Goal: Task Accomplishment & Management: Use online tool/utility

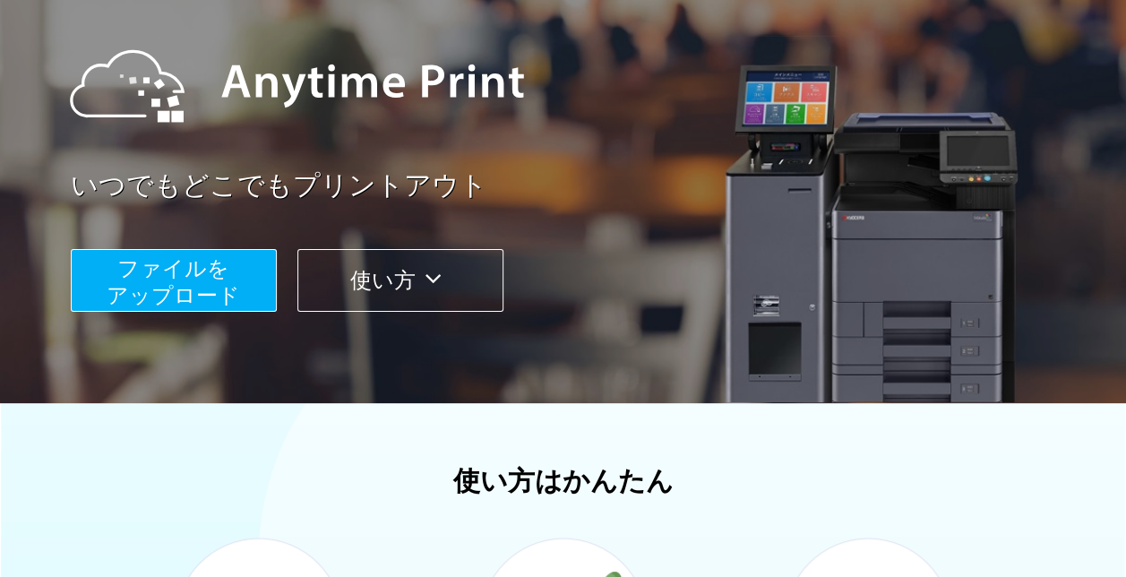
click at [229, 281] on span "ファイルを ​​アップロード" at bounding box center [173, 281] width 133 height 51
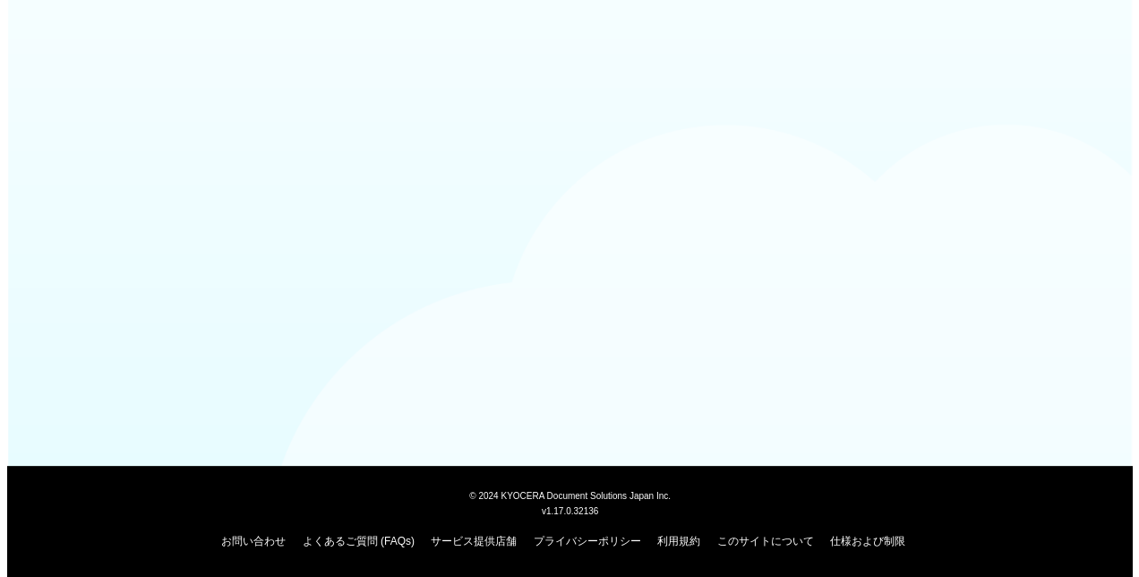
scroll to position [173, 0]
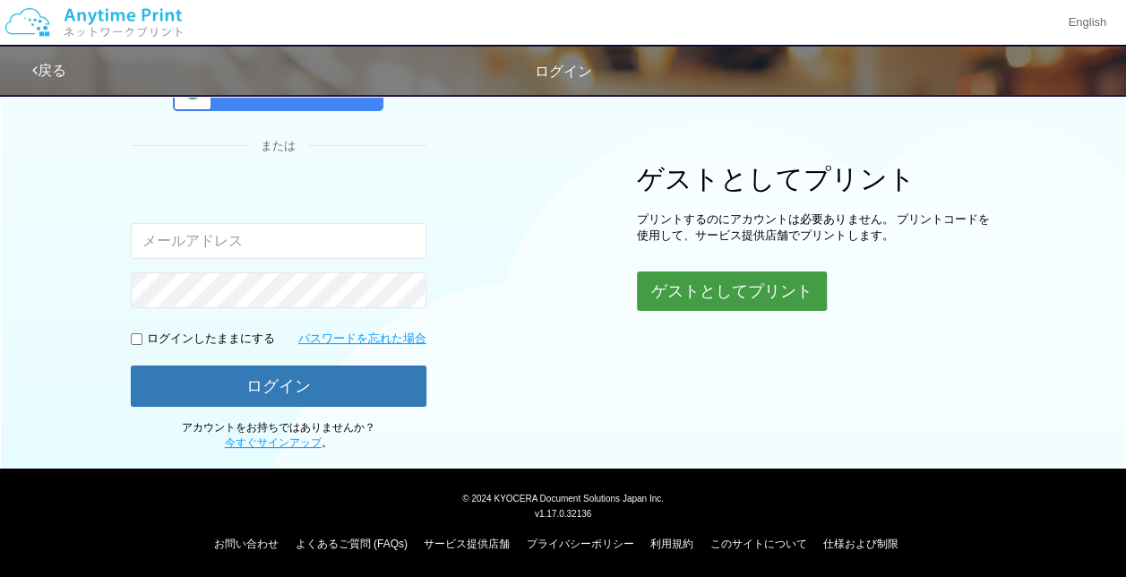
click at [680, 292] on button "ゲストとしてプリント" at bounding box center [732, 290] width 190 height 39
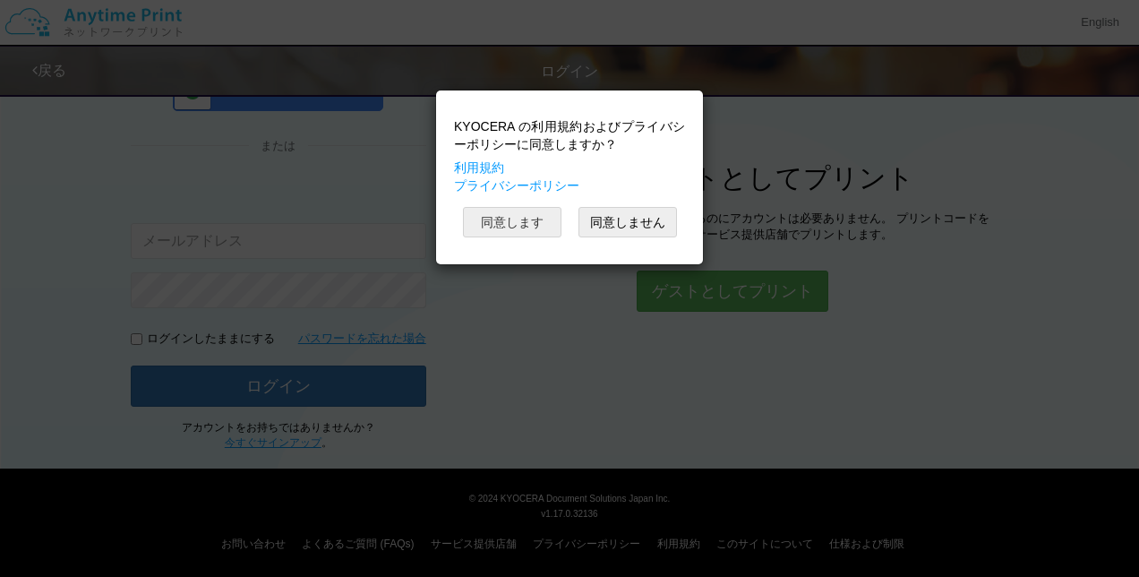
click at [534, 222] on button "同意します" at bounding box center [512, 222] width 98 height 30
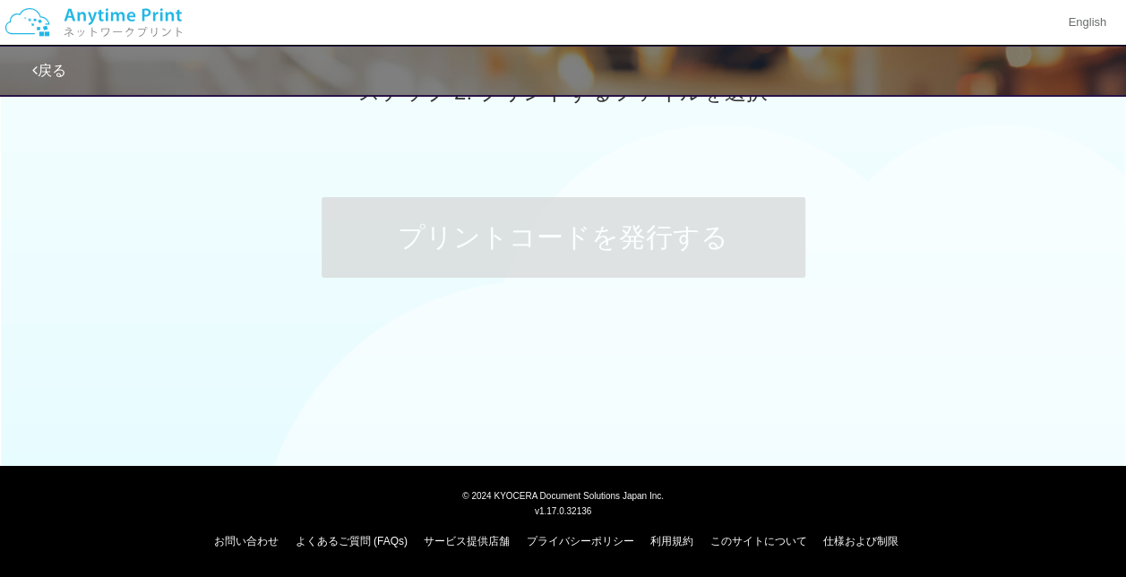
scroll to position [173, 0]
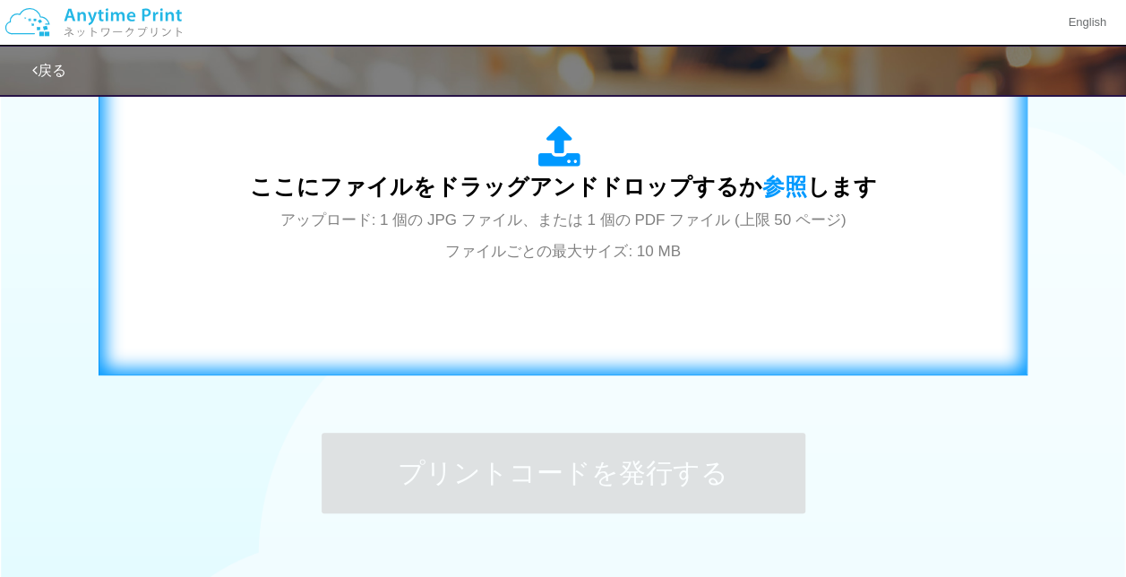
click at [496, 253] on span "アップロード: 1 個の JPG ファイル、または 1 個の PDF ファイル (上限 50 ページ) ファイルごとの最大サイズ: 10 MB" at bounding box center [563, 234] width 566 height 47
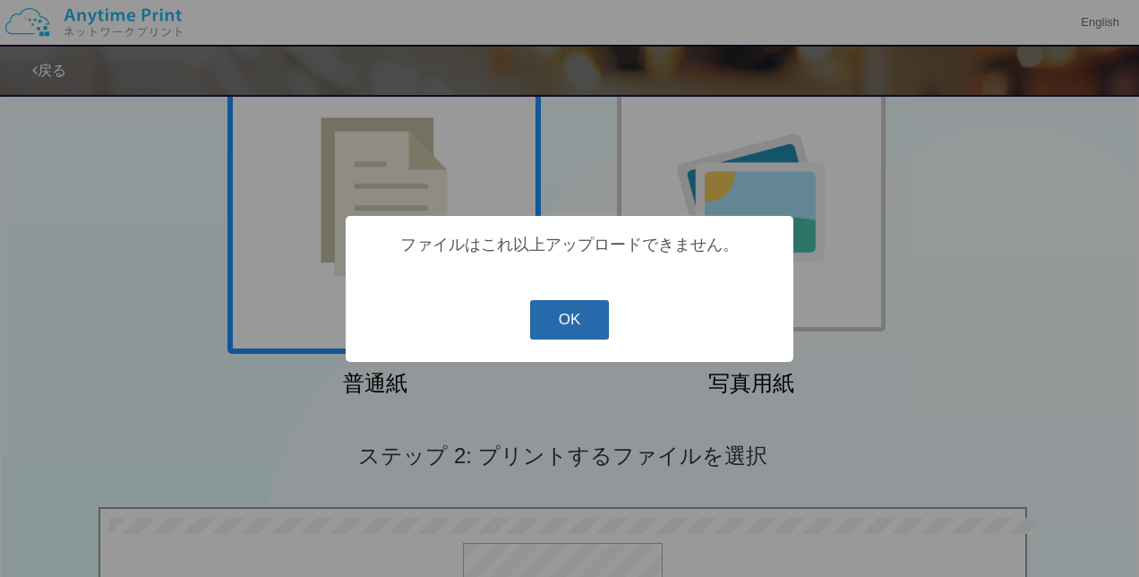
click at [573, 328] on button "OK" at bounding box center [570, 319] width 80 height 39
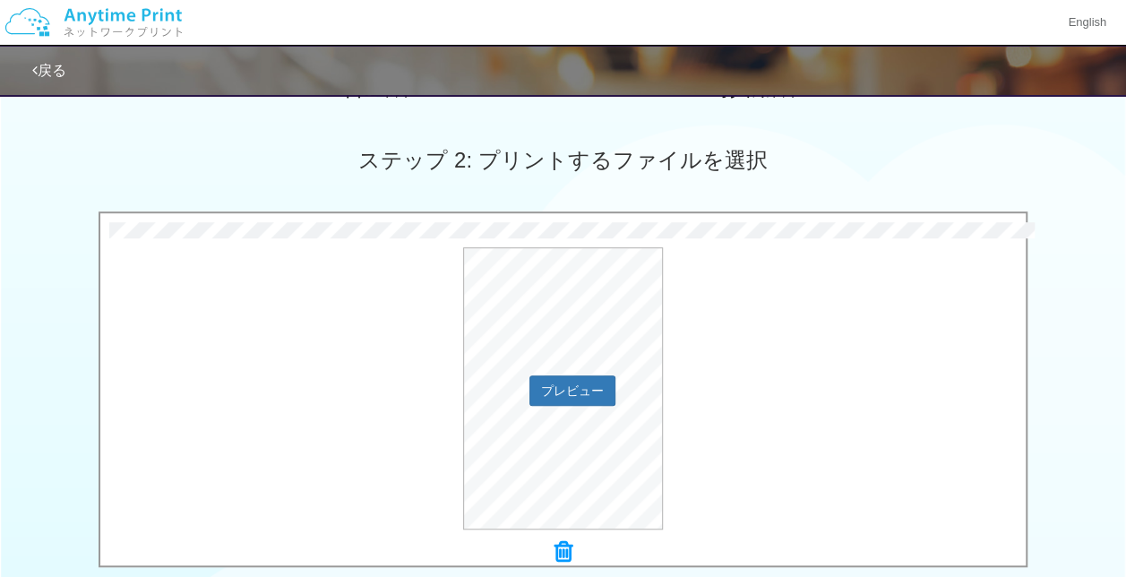
scroll to position [426, 0]
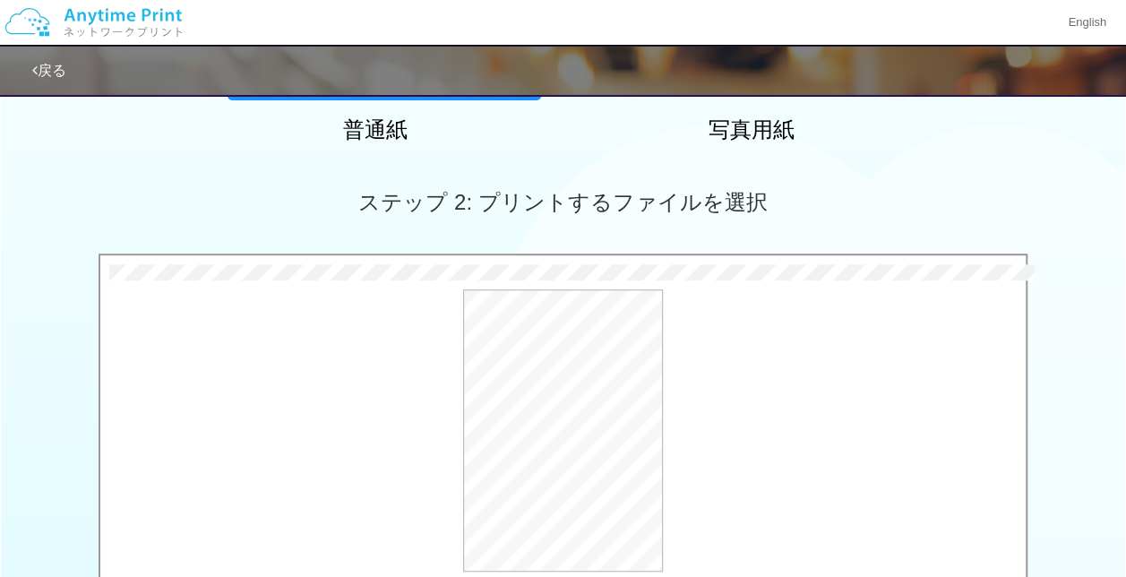
click at [555, 211] on span "ステップ 2: プリントするファイルを選択" at bounding box center [562, 202] width 408 height 24
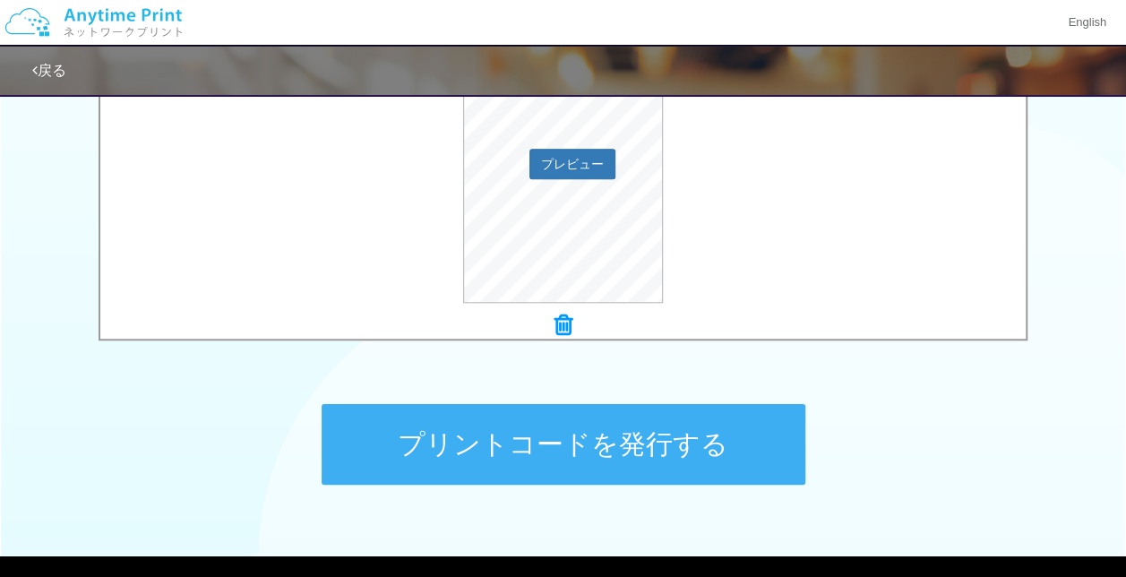
click at [288, 253] on div "プレビュー" at bounding box center [562, 162] width 925 height 282
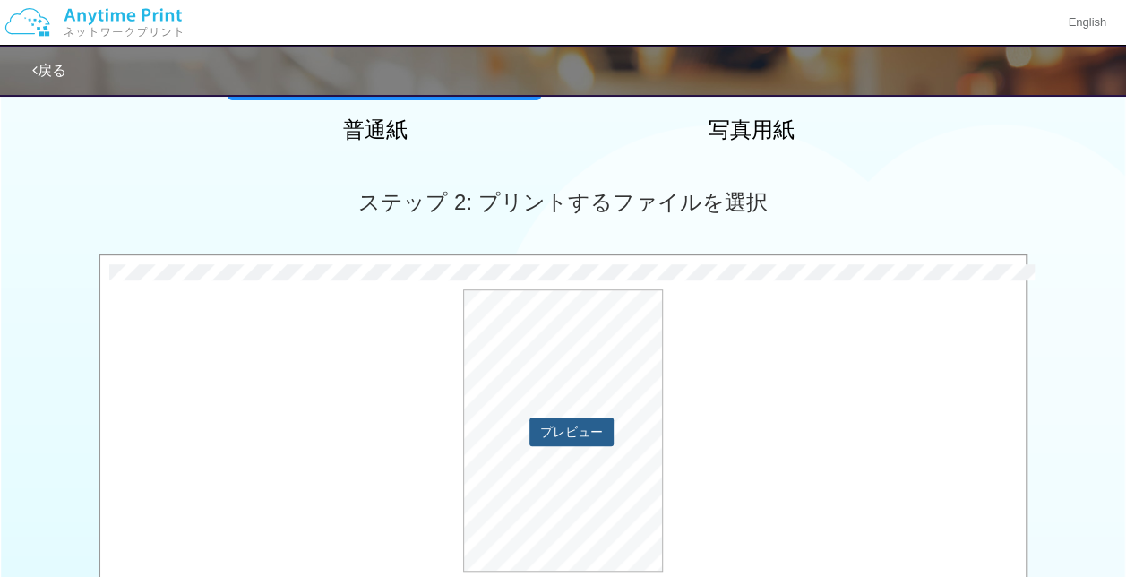
click at [600, 430] on button "プレビュー" at bounding box center [571, 431] width 84 height 29
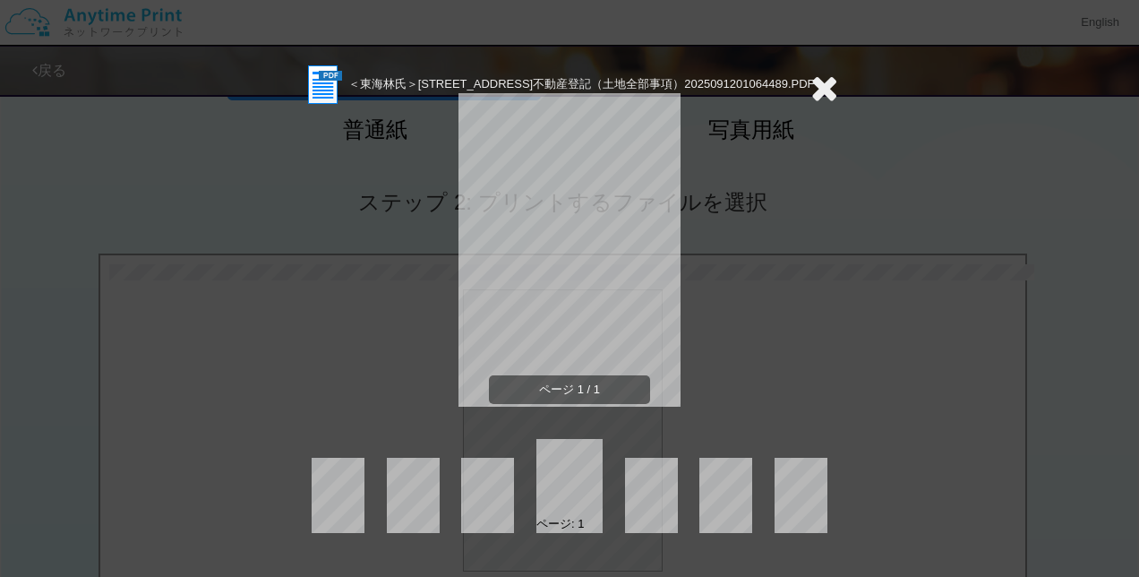
click at [813, 88] on icon at bounding box center [824, 88] width 28 height 36
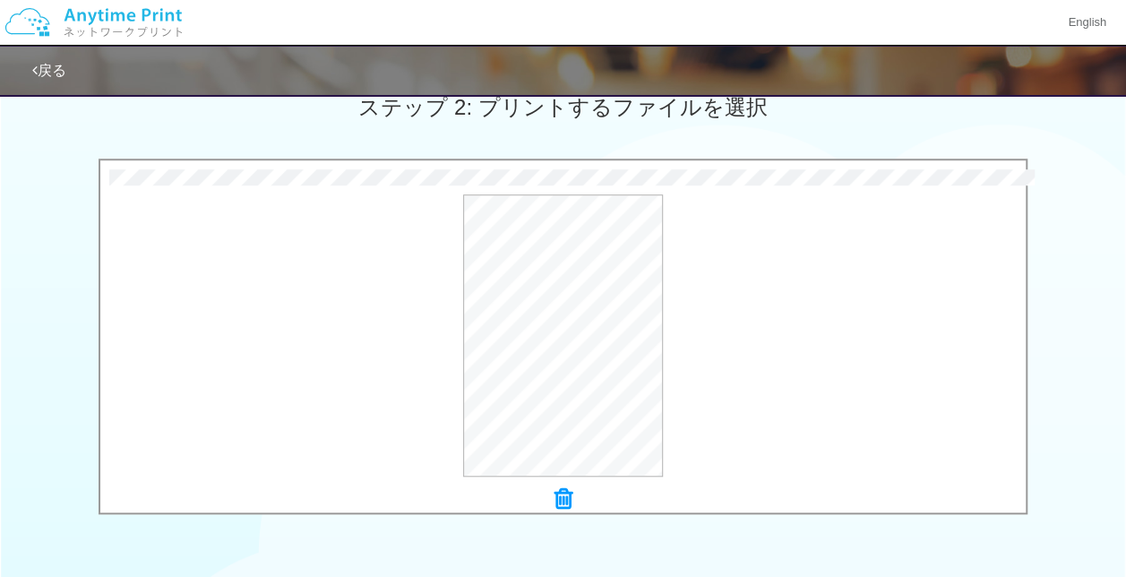
scroll to position [695, 0]
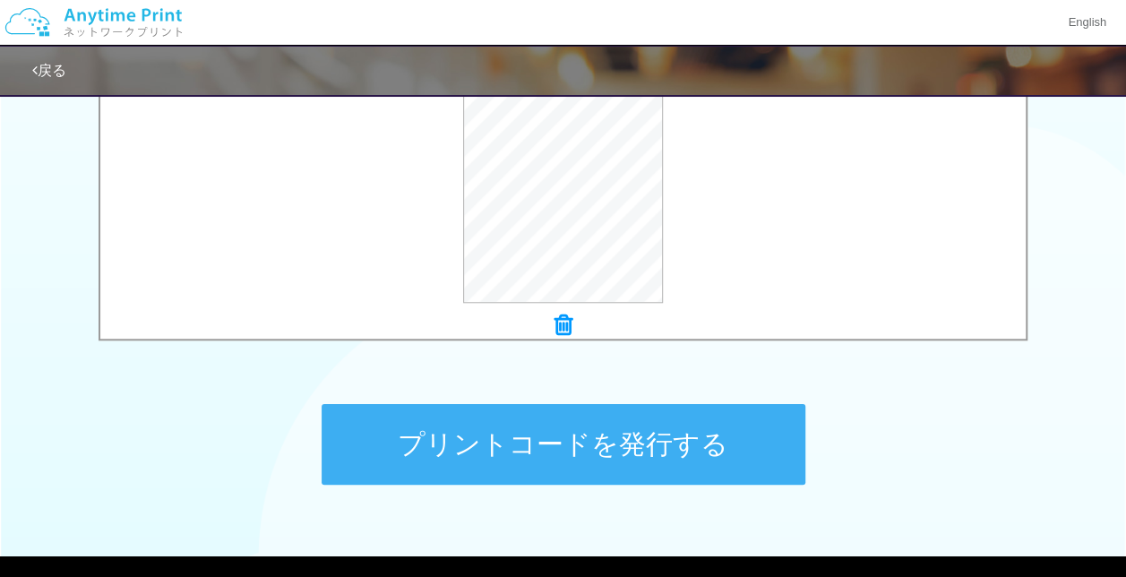
click at [573, 329] on div at bounding box center [562, 325] width 925 height 25
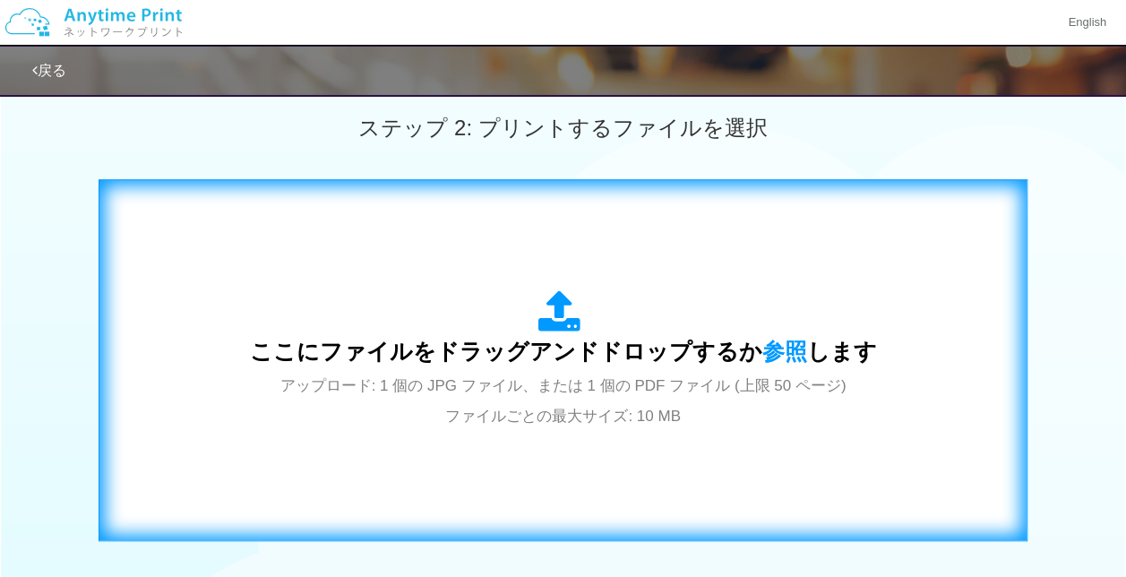
scroll to position [426, 0]
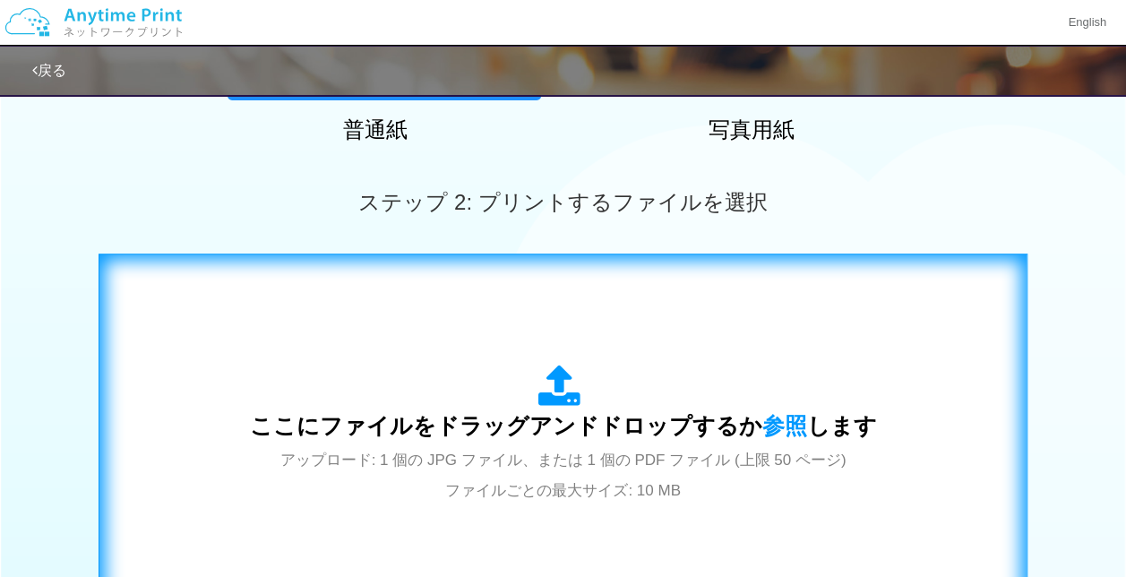
click at [612, 332] on div "ここにファイルをドラッグアンドドロップするか 参照 します アップロード: 1 個の JPG ファイル、または 1 個の PDF ファイル (上限 50 ペー…" at bounding box center [562, 434] width 891 height 324
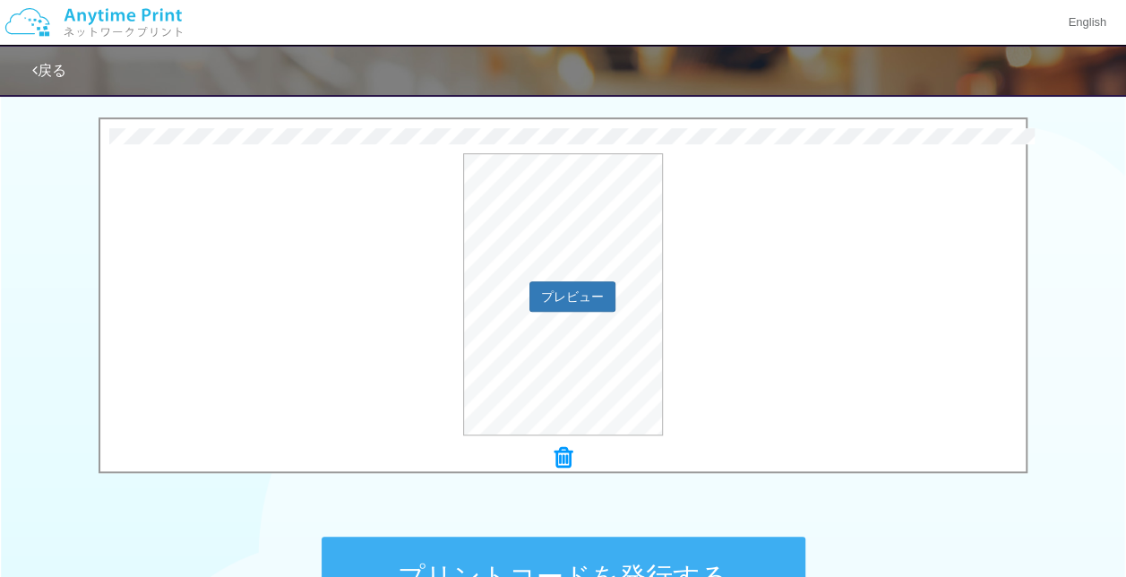
scroll to position [512, 0]
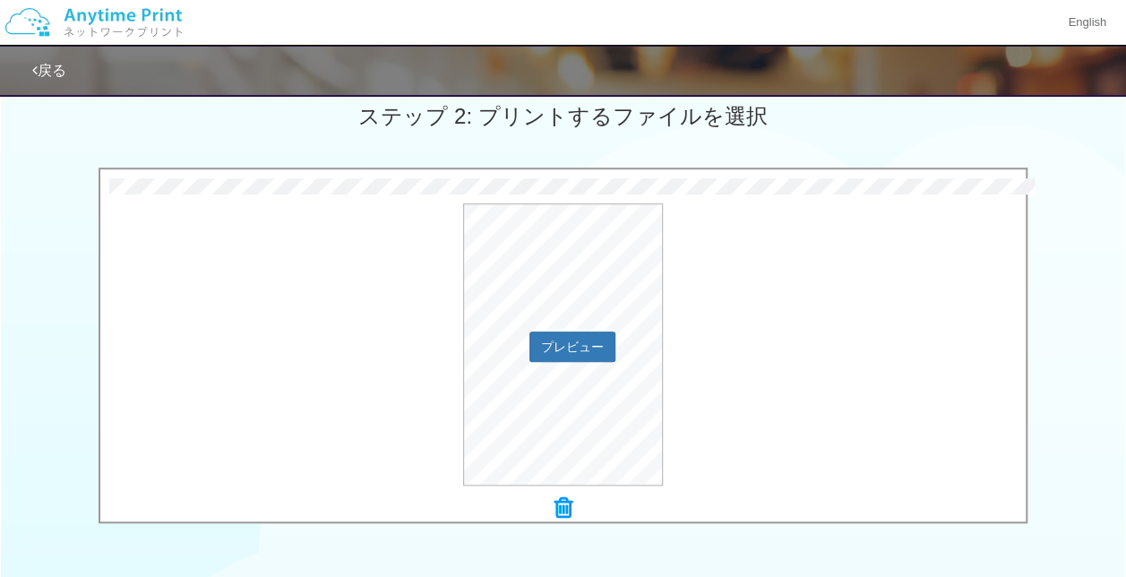
click at [374, 279] on div "プレビュー" at bounding box center [562, 344] width 925 height 282
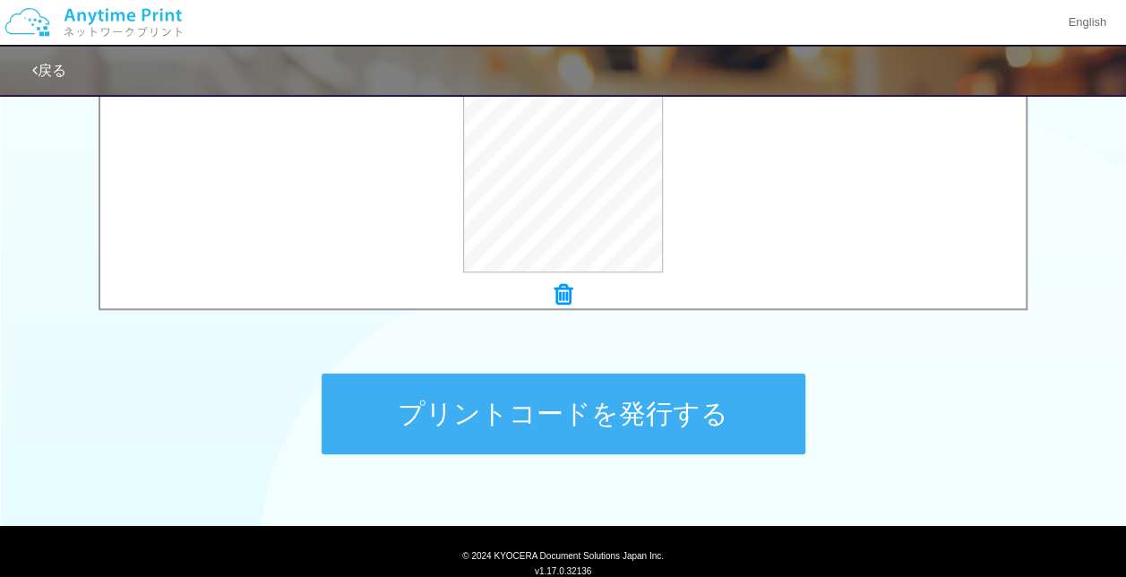
scroll to position [784, 0]
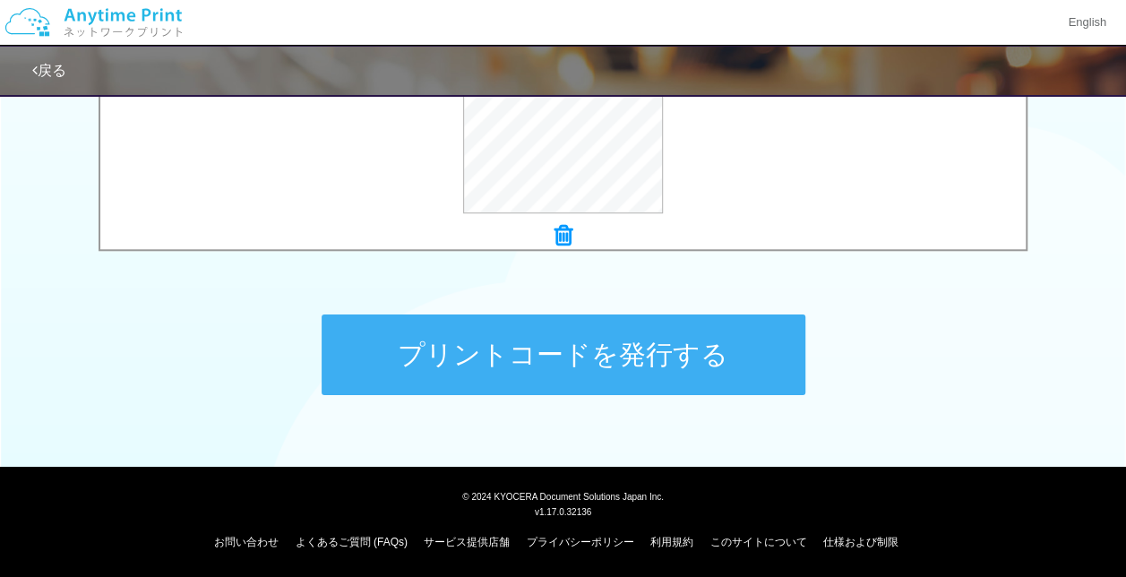
click at [489, 350] on button "プリントコードを発行する" at bounding box center [563, 354] width 484 height 81
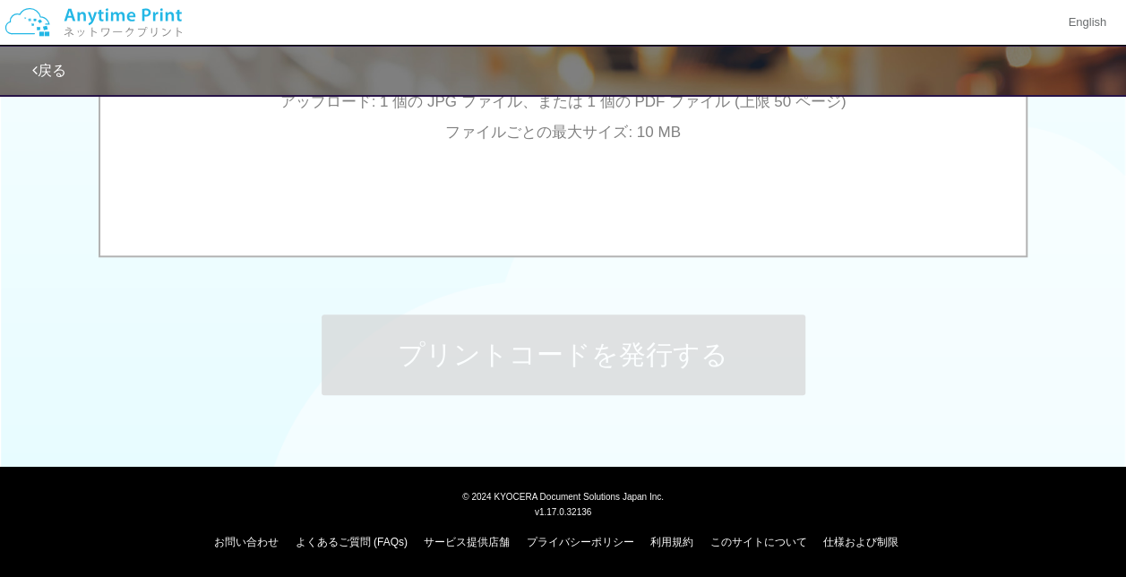
scroll to position [0, 0]
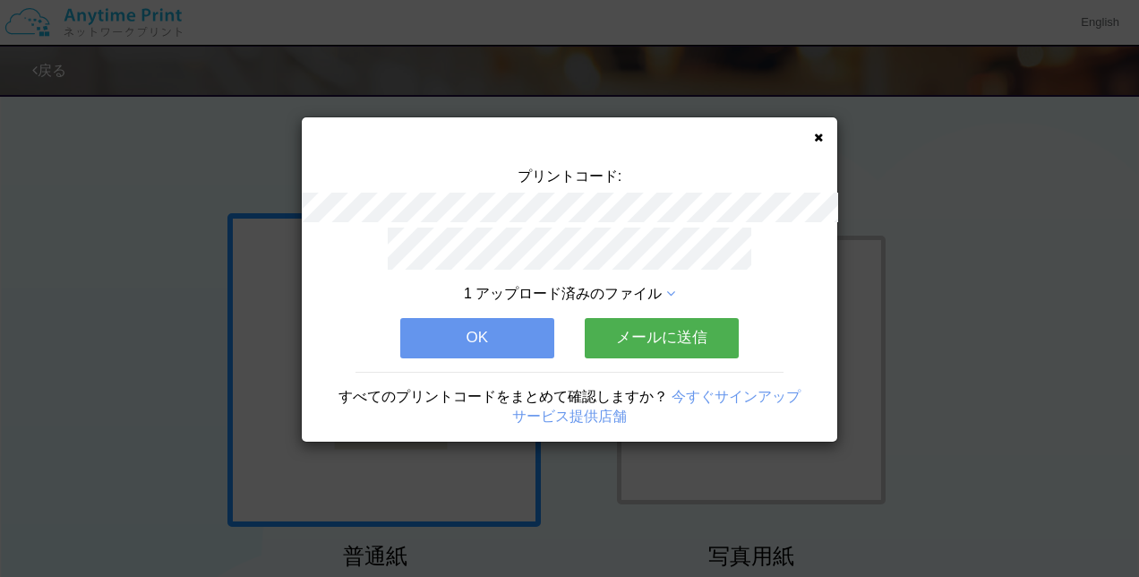
click at [517, 331] on button "OK" at bounding box center [477, 337] width 154 height 39
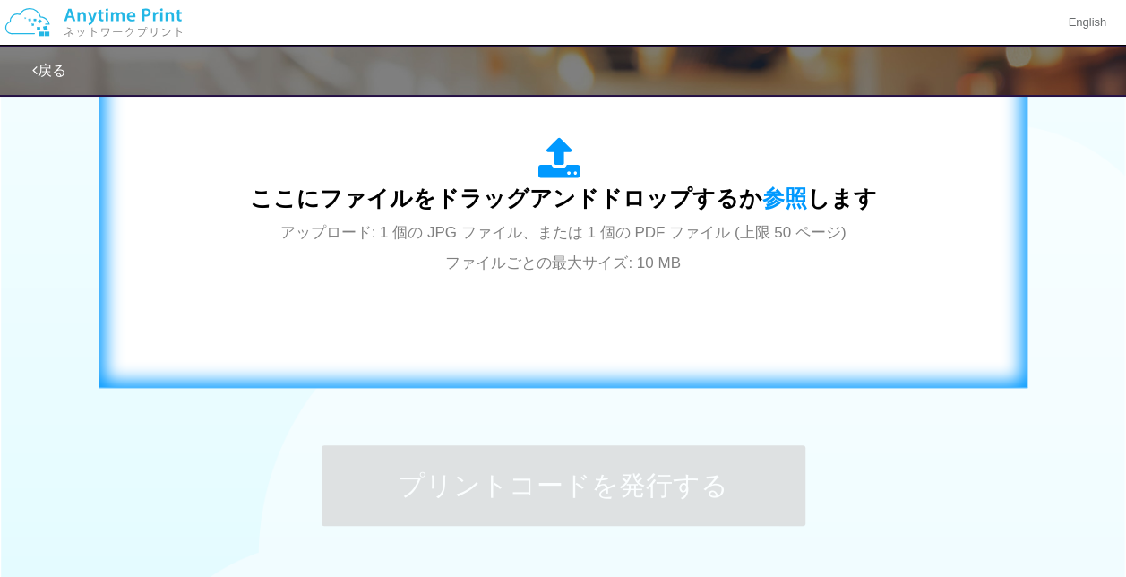
scroll to position [784, 0]
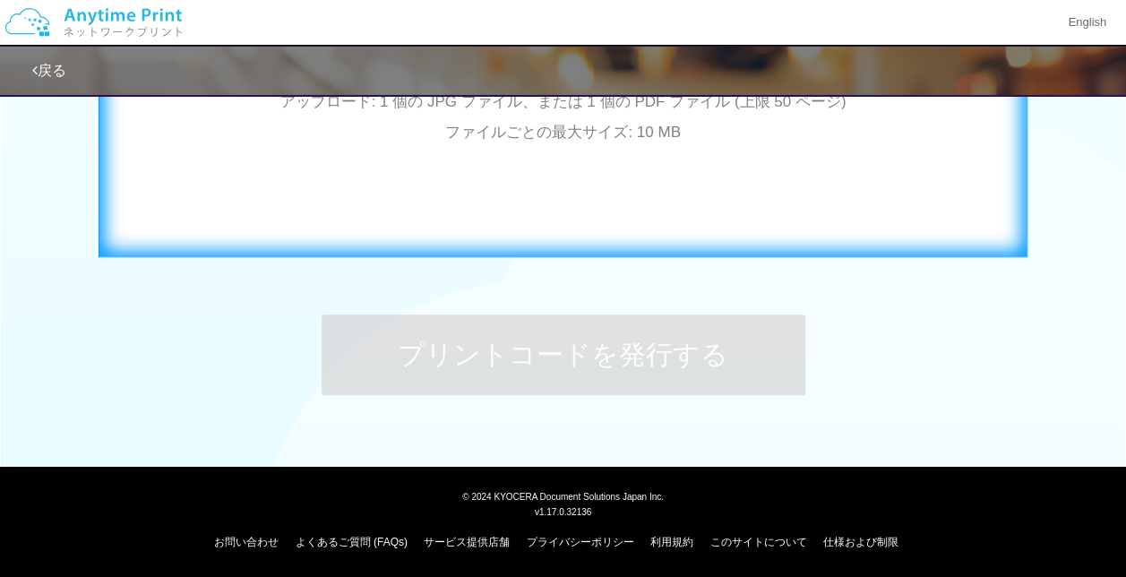
click at [453, 197] on div "ここにファイルをドラッグアンドドロップするか 参照 します アップロード: 1 個の JPG ファイル、または 1 個の PDF ファイル (上限 50 ペー…" at bounding box center [562, 76] width 891 height 324
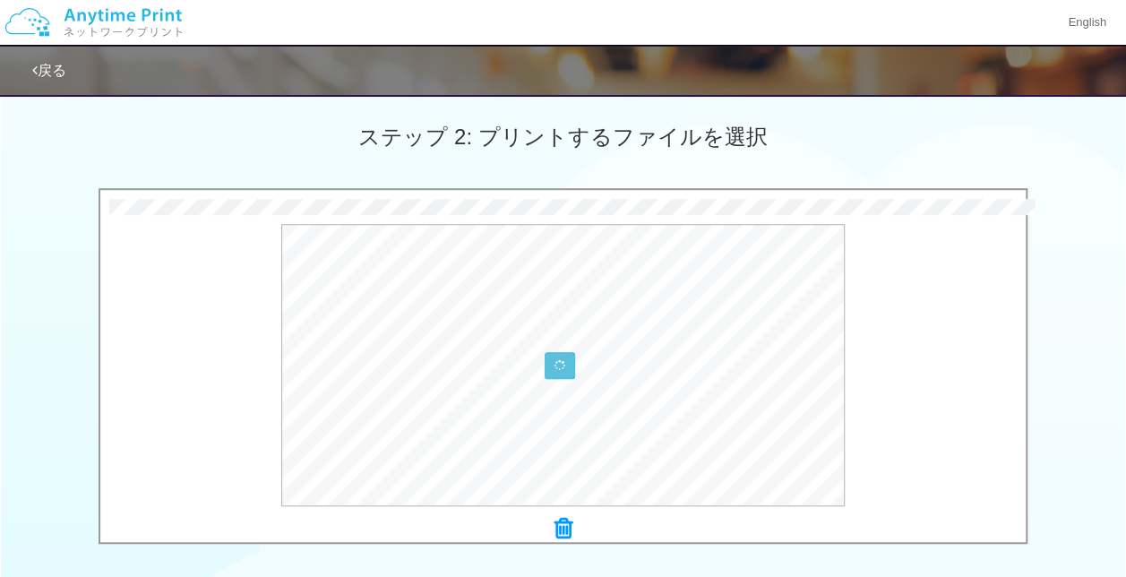
scroll to position [337, 0]
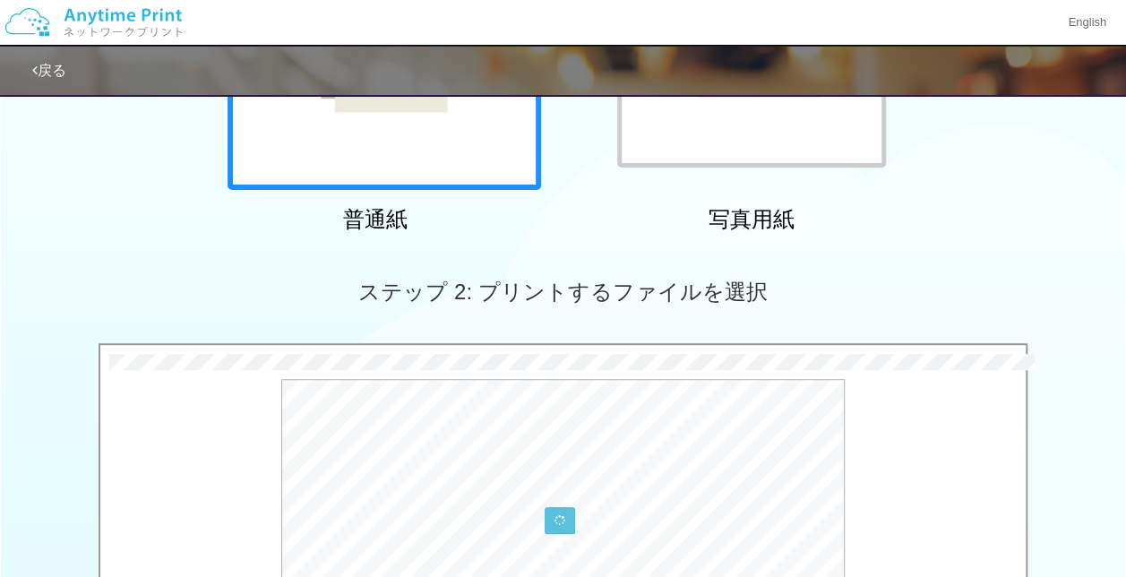
click at [312, 262] on div "ステップ 2: プリントするファイルを選択" at bounding box center [563, 292] width 1126 height 102
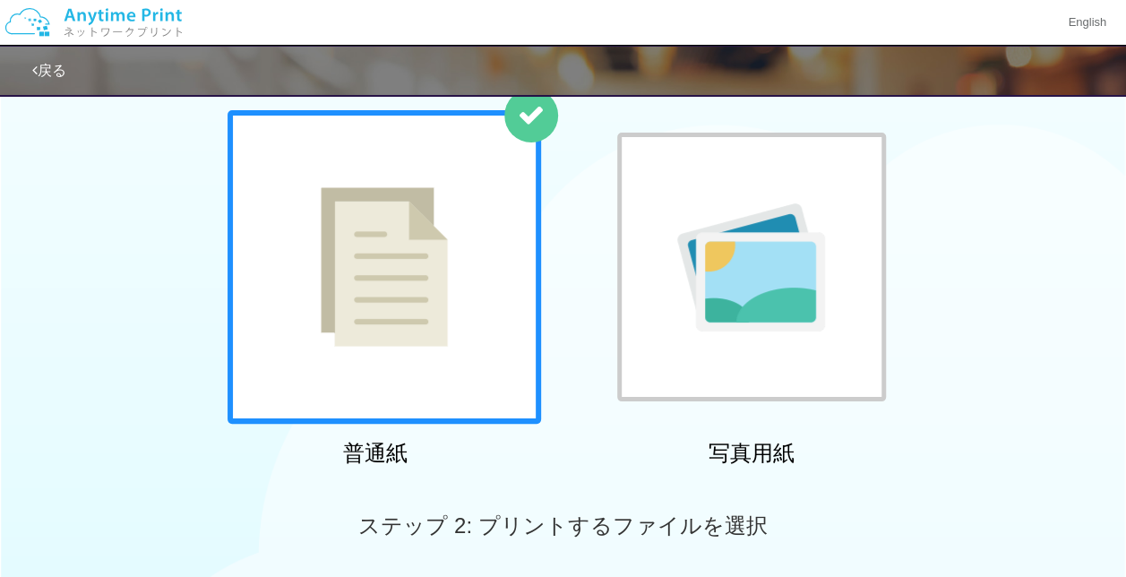
scroll to position [627, 0]
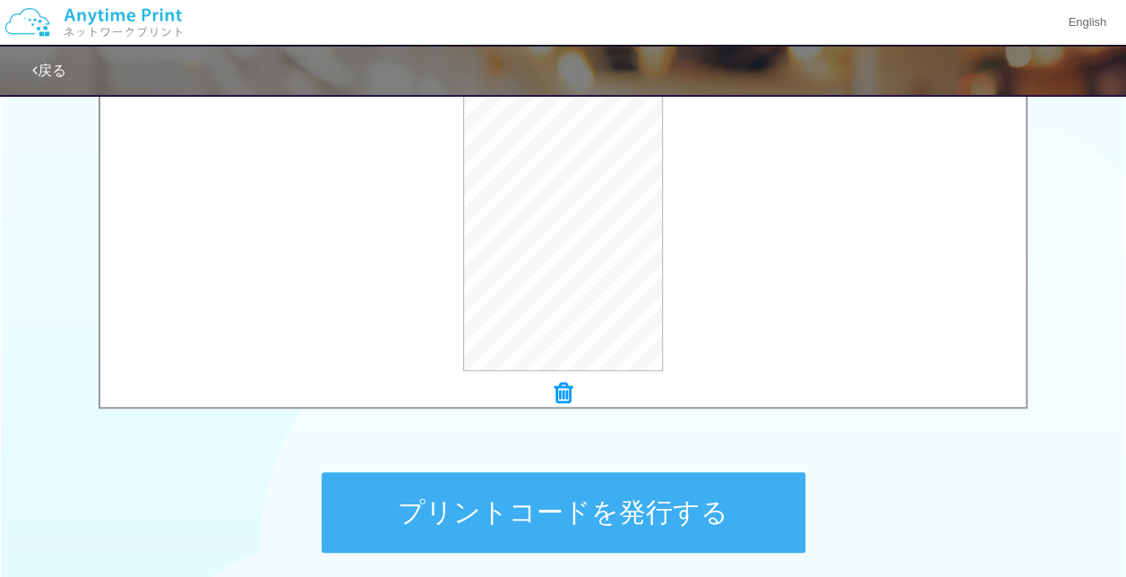
click at [446, 502] on button "プリントコードを発行する" at bounding box center [563, 512] width 484 height 81
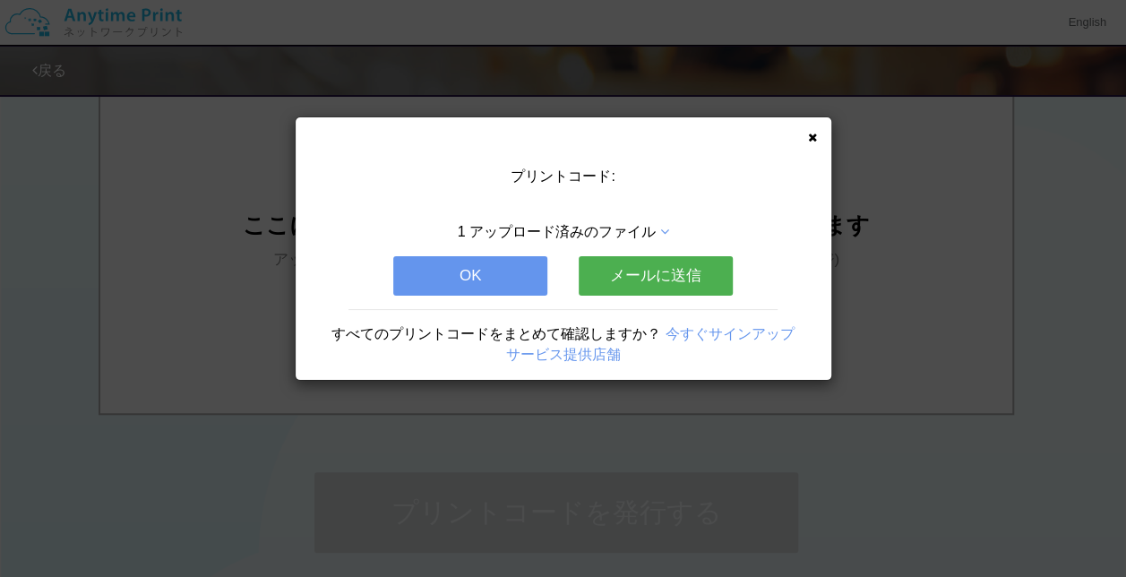
scroll to position [0, 0]
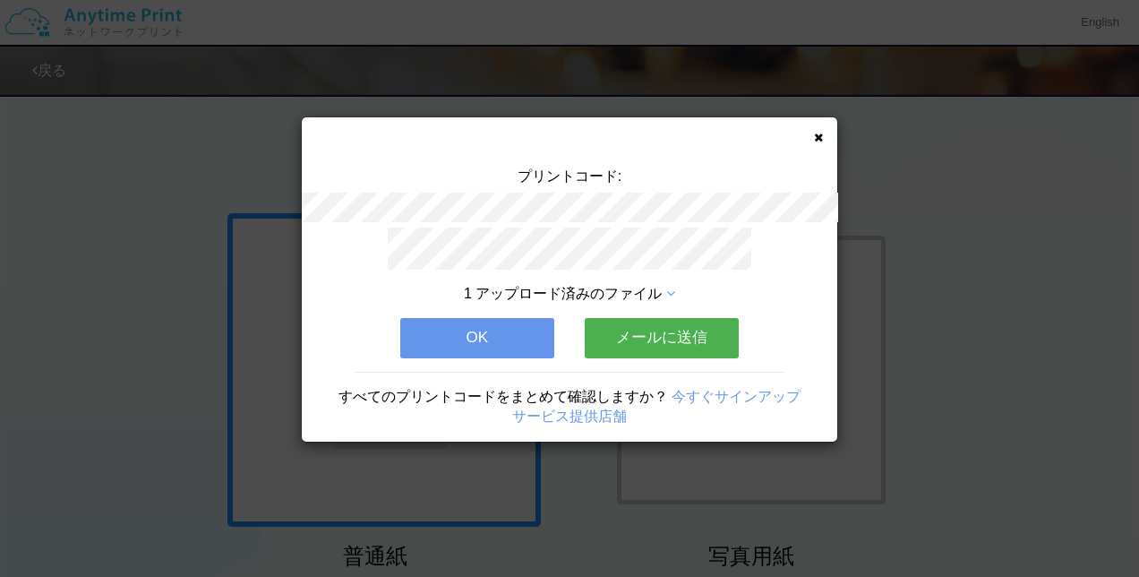
click at [525, 338] on button "OK" at bounding box center [477, 337] width 154 height 39
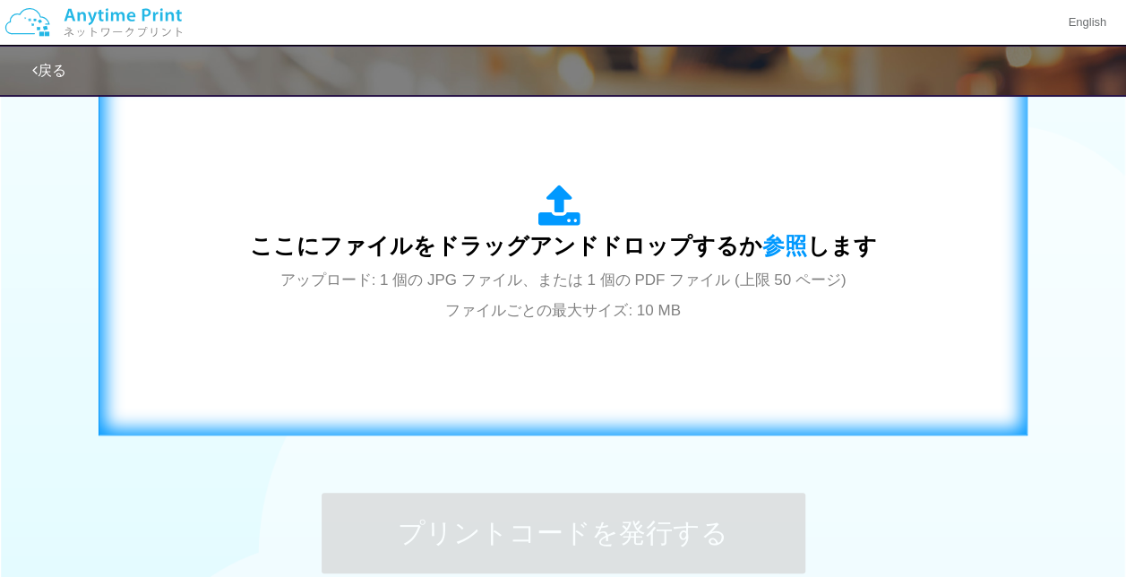
scroll to position [604, 0]
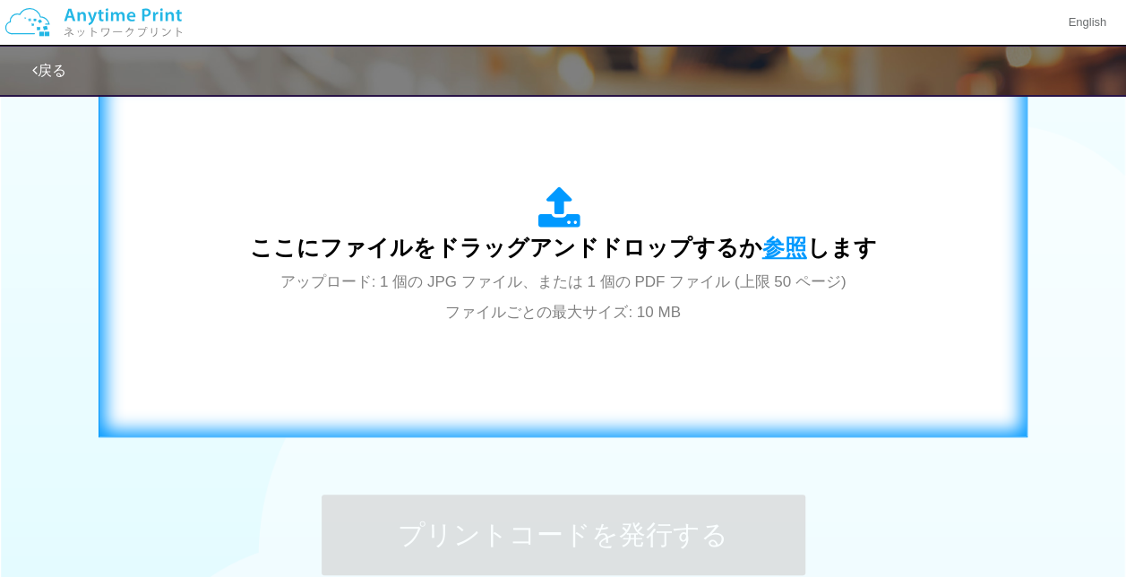
click at [797, 243] on span "参照" at bounding box center [784, 247] width 45 height 25
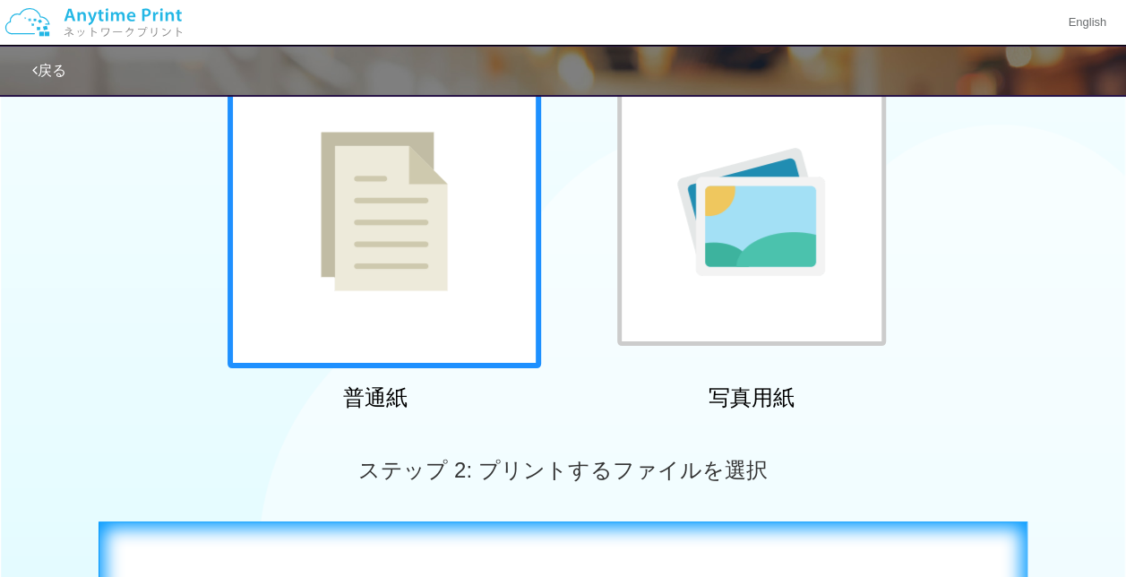
scroll to position [157, 0]
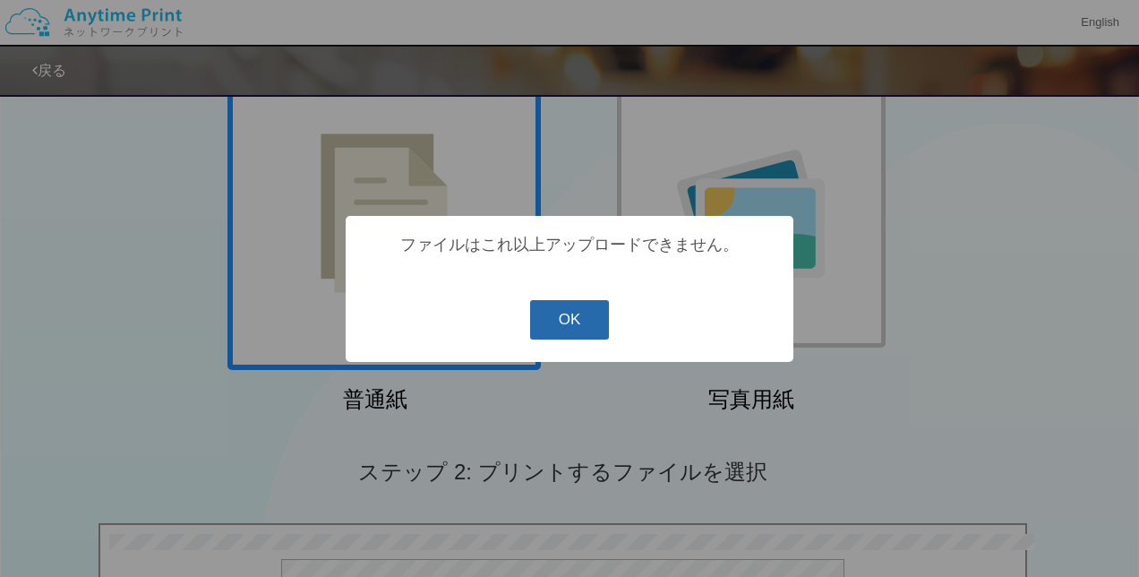
click at [576, 326] on button "OK" at bounding box center [570, 319] width 80 height 39
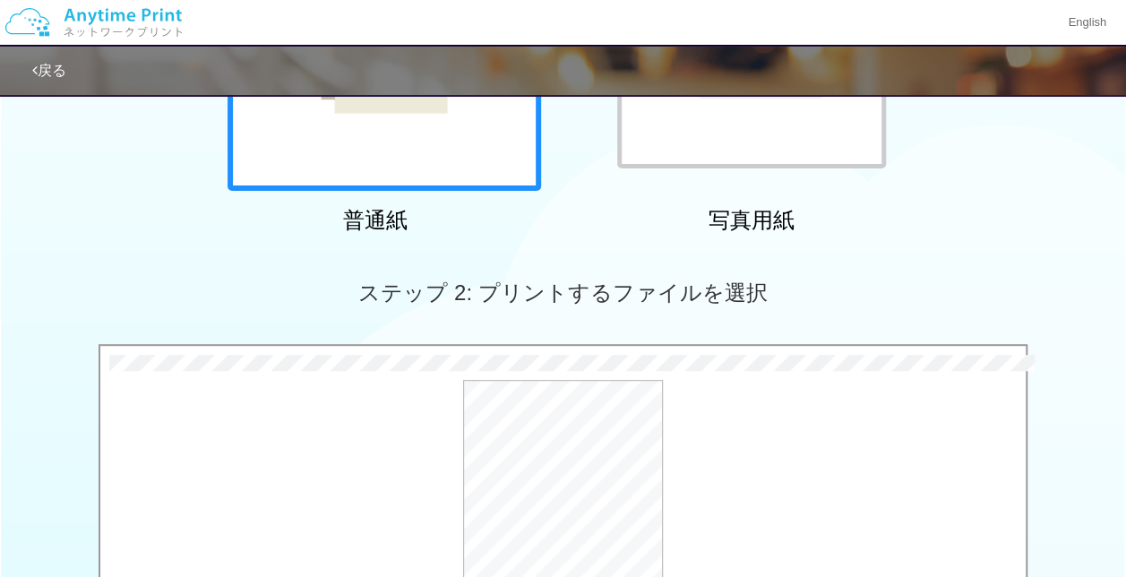
scroll to position [0, 0]
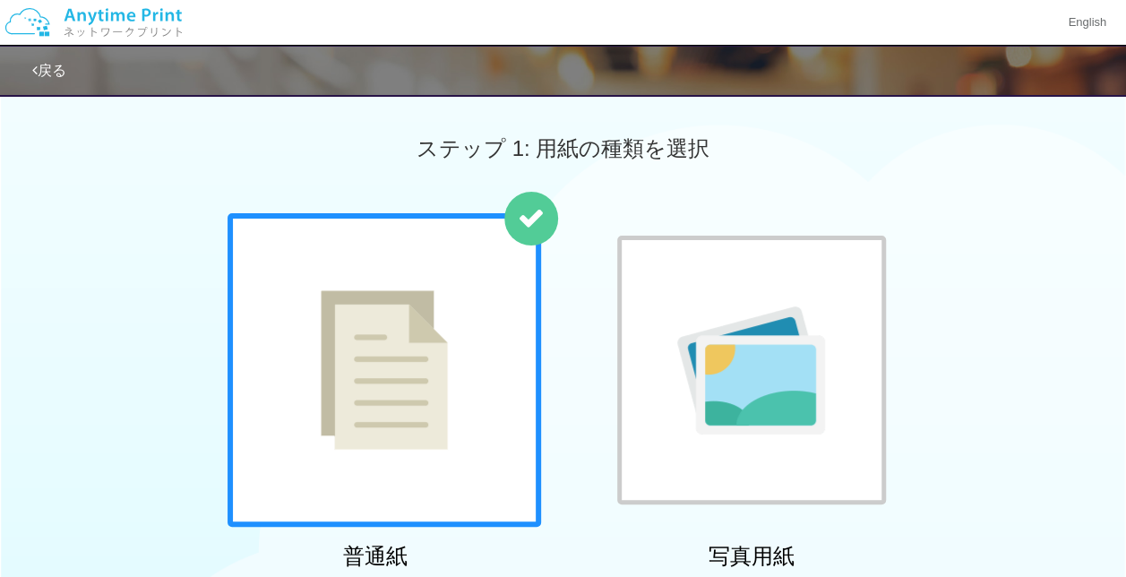
click at [106, 28] on img at bounding box center [93, 22] width 191 height 63
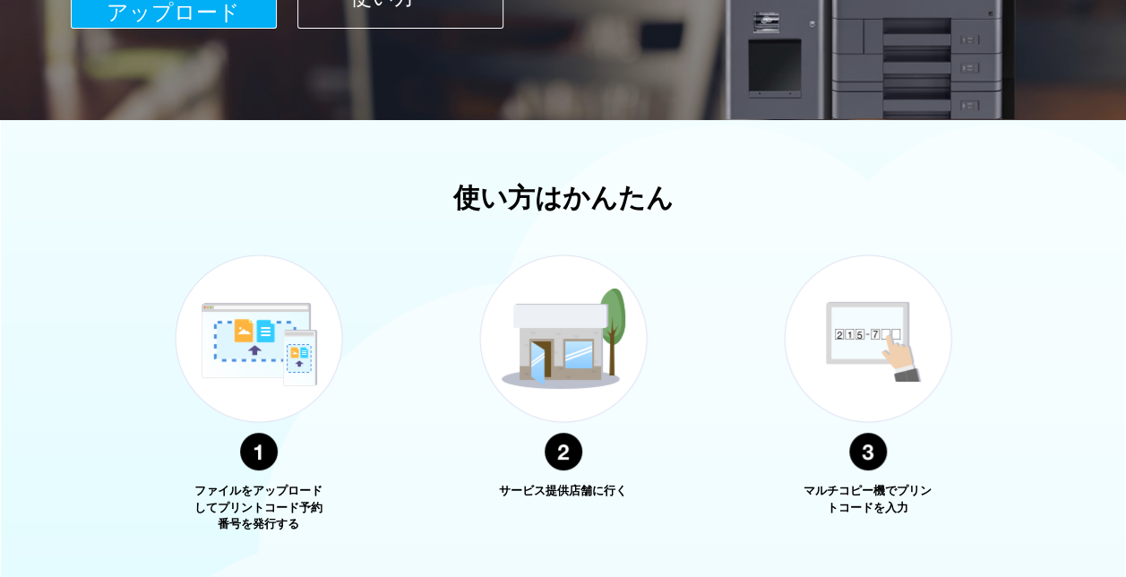
scroll to position [263, 0]
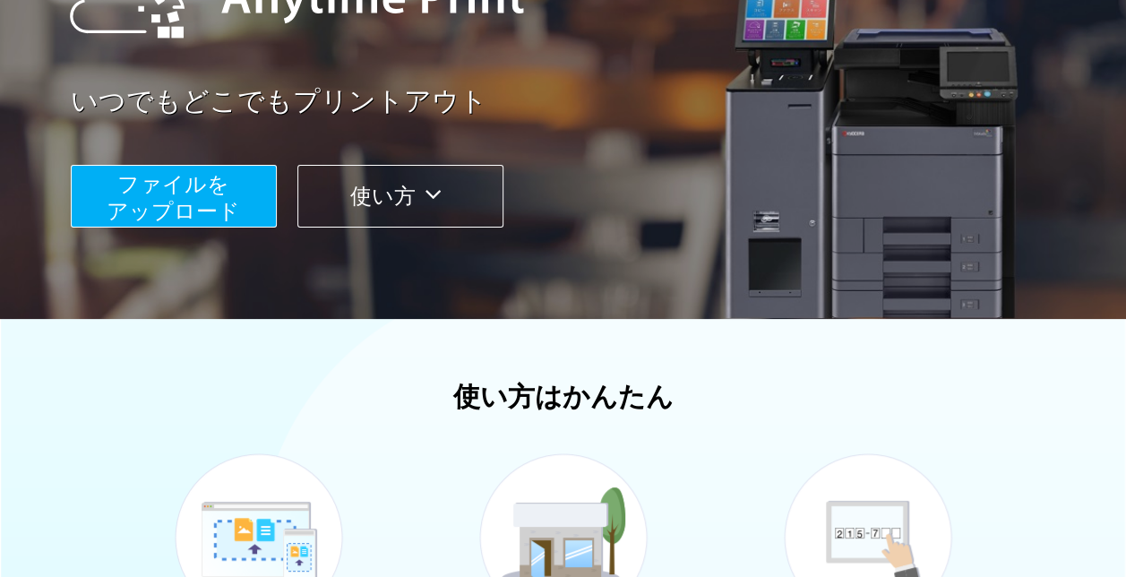
click at [200, 187] on span "ファイルを ​​アップロード" at bounding box center [173, 197] width 133 height 51
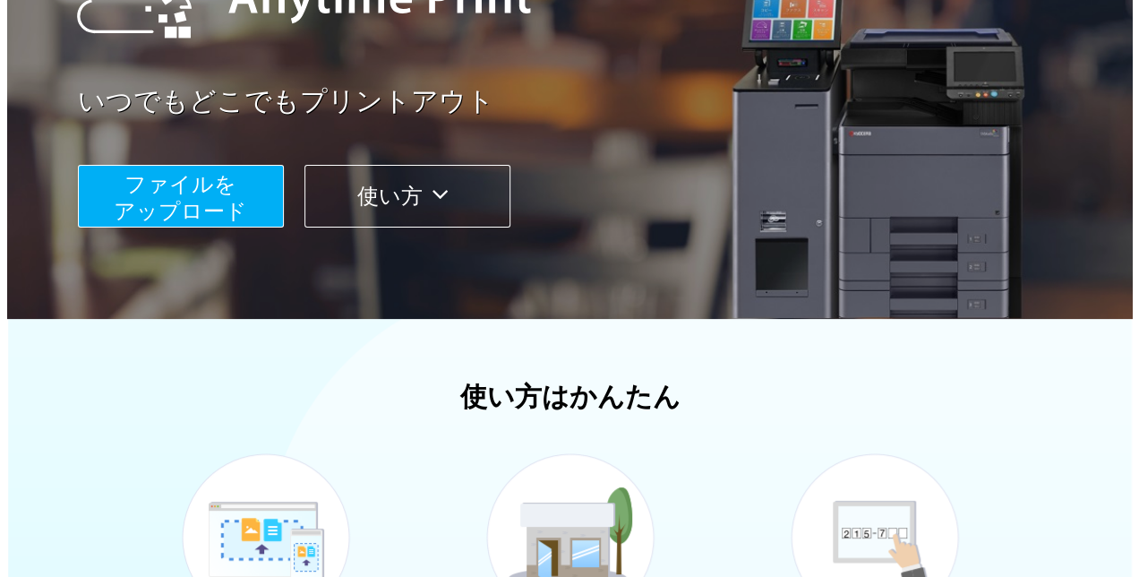
scroll to position [173, 0]
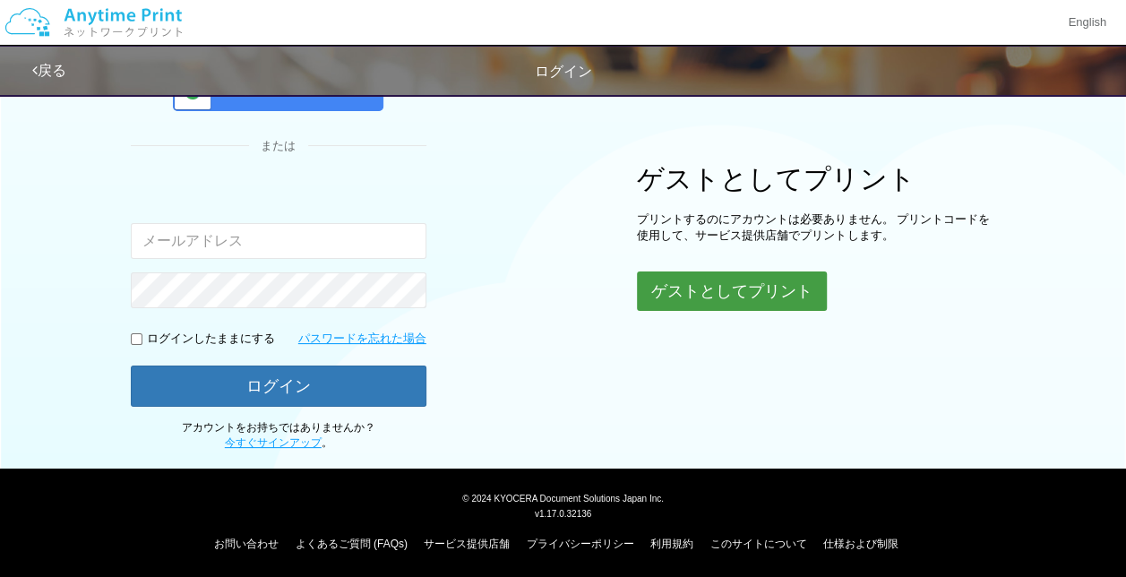
click at [741, 299] on button "ゲストとしてプリント" at bounding box center [732, 290] width 190 height 39
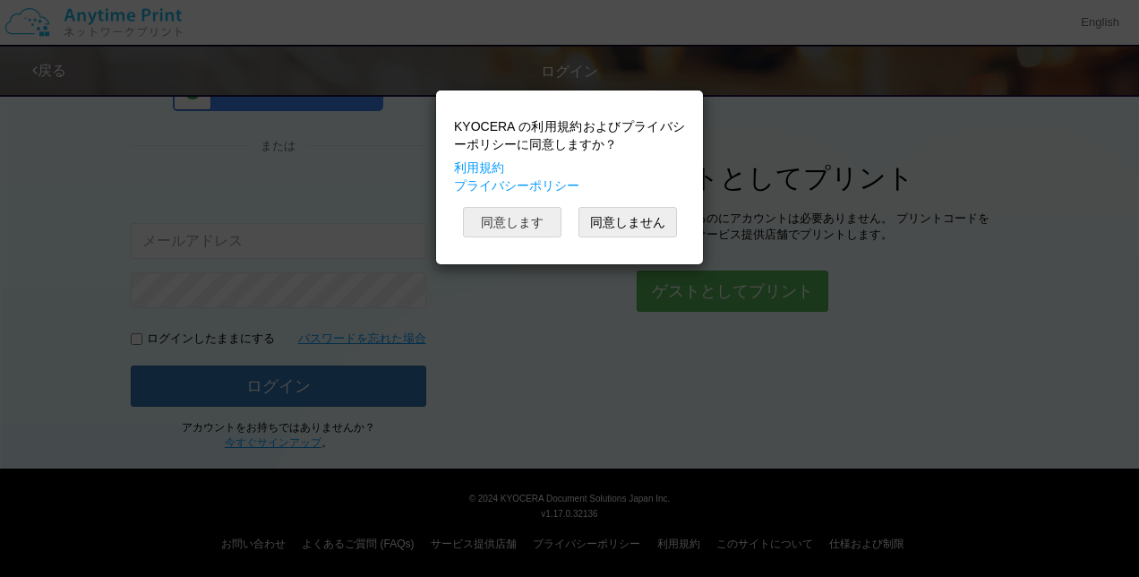
click at [525, 214] on button "同意します" at bounding box center [512, 222] width 98 height 30
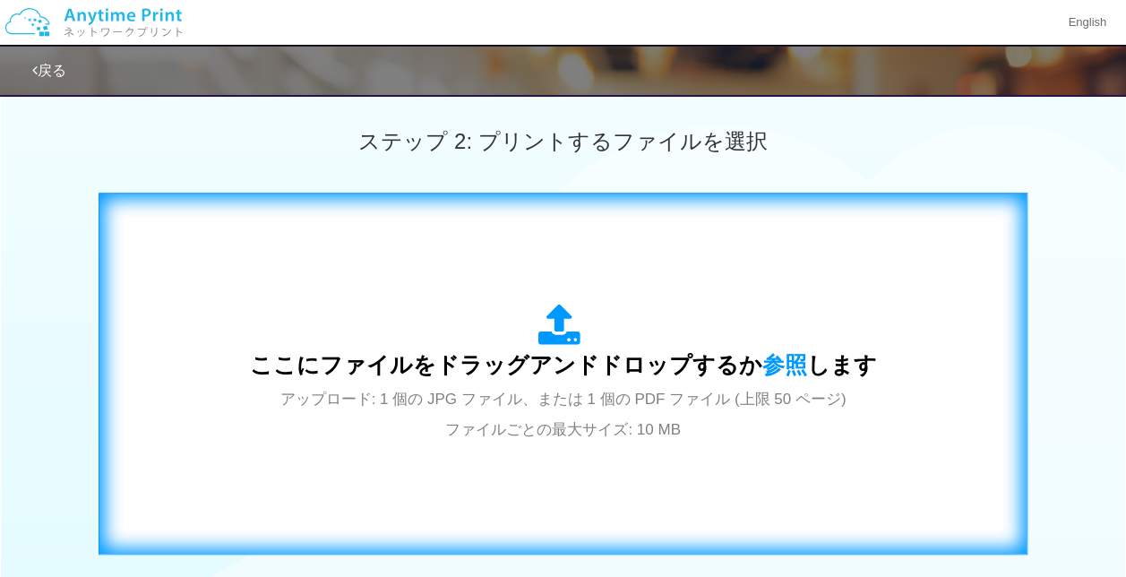
scroll to position [516, 0]
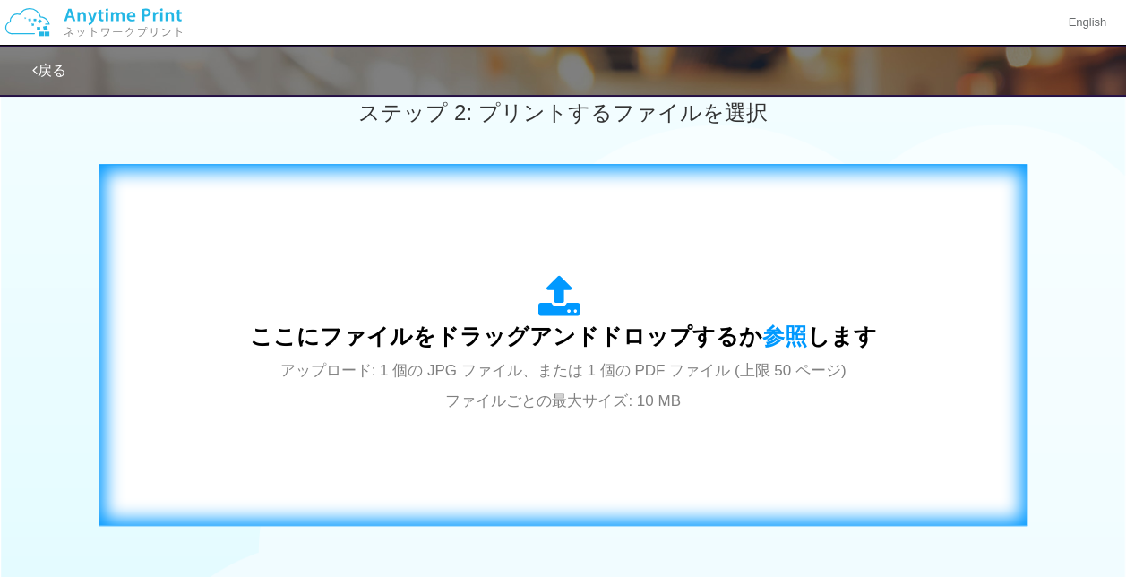
click at [491, 255] on div "ここにファイルをドラッグアンドドロップするか 参照 します アップロード: 1 個の JPG ファイル、または 1 個の PDF ファイル (上限 50 ペー…" at bounding box center [562, 345] width 891 height 324
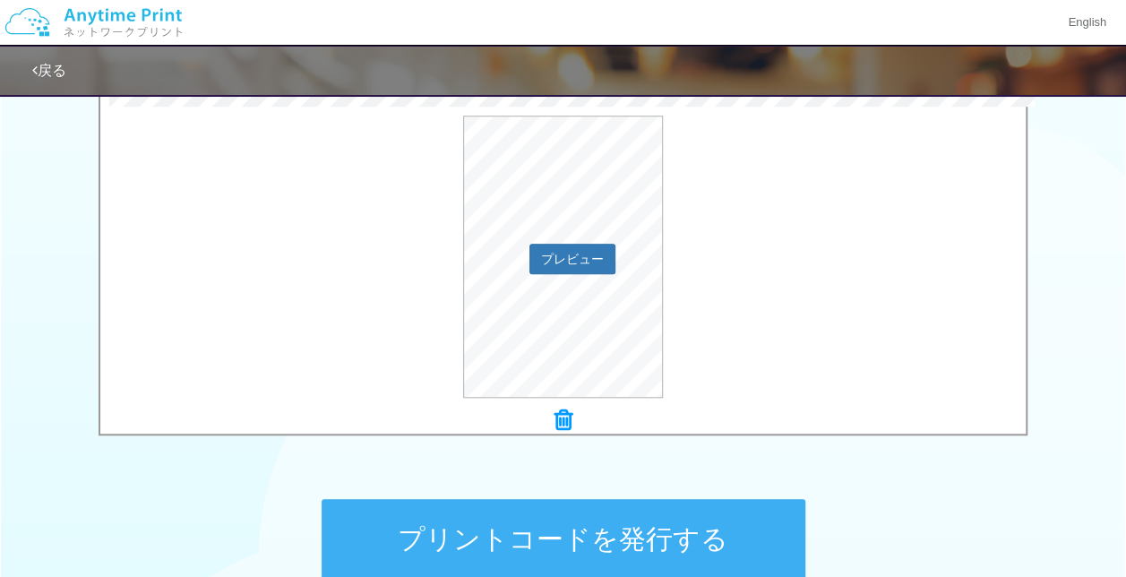
scroll to position [784, 0]
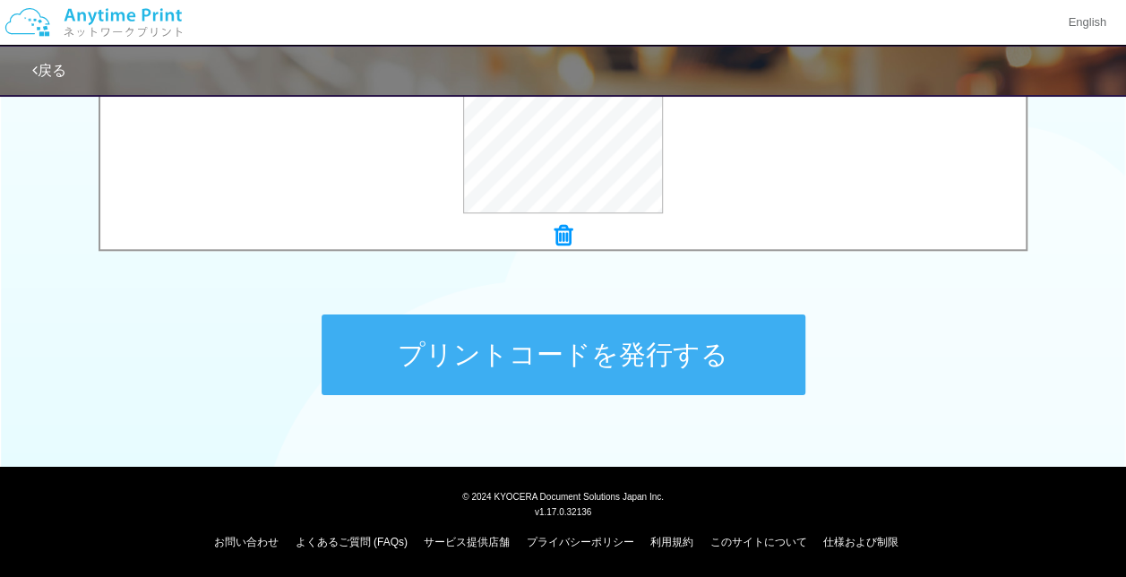
click at [447, 360] on button "プリントコードを発行する" at bounding box center [563, 354] width 484 height 81
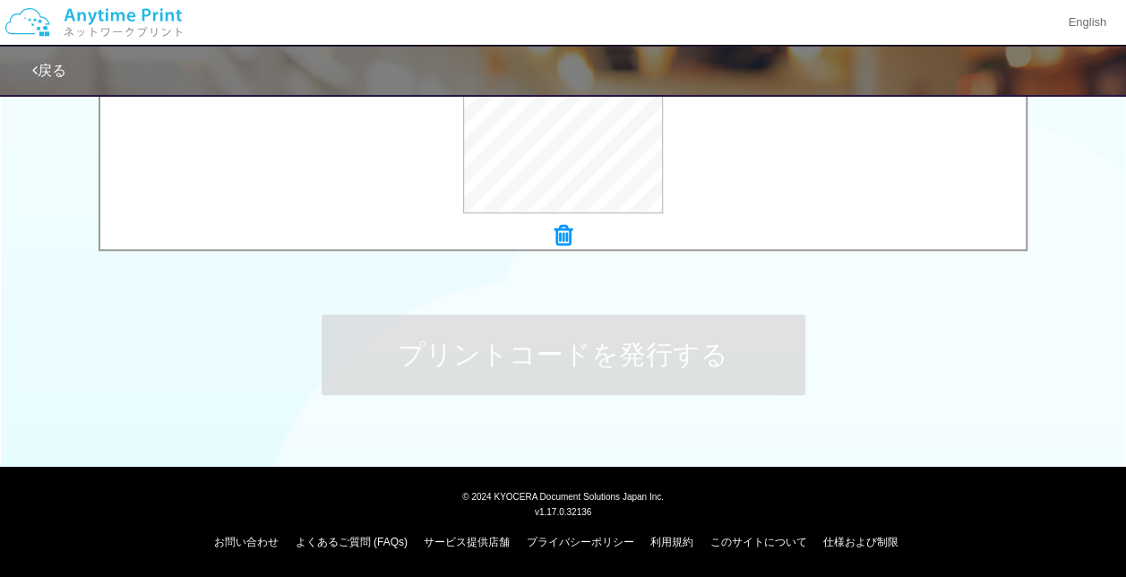
scroll to position [0, 0]
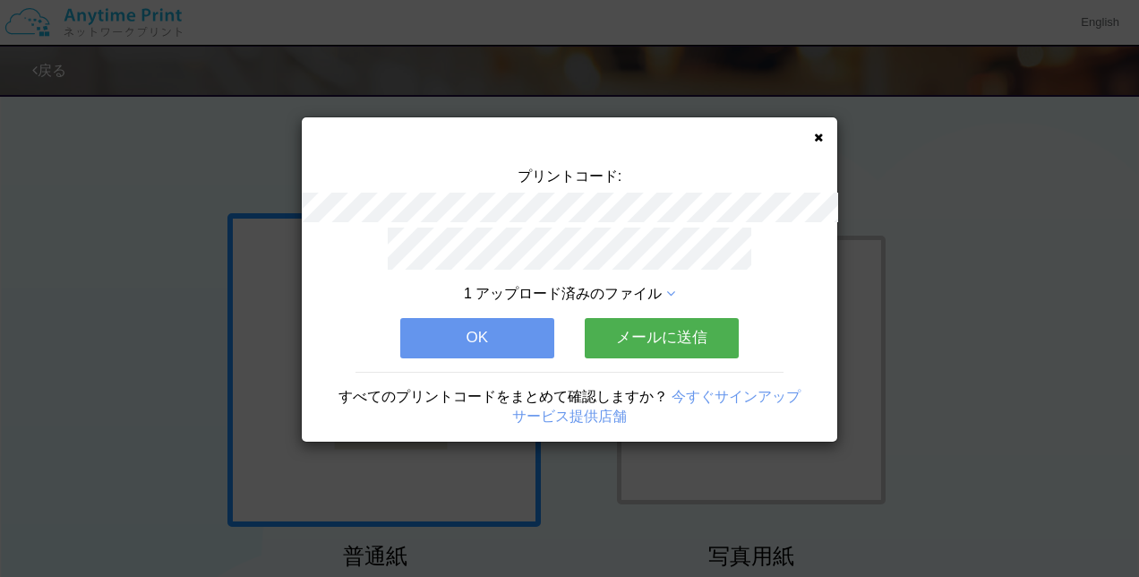
click at [496, 331] on button "OK" at bounding box center [477, 337] width 154 height 39
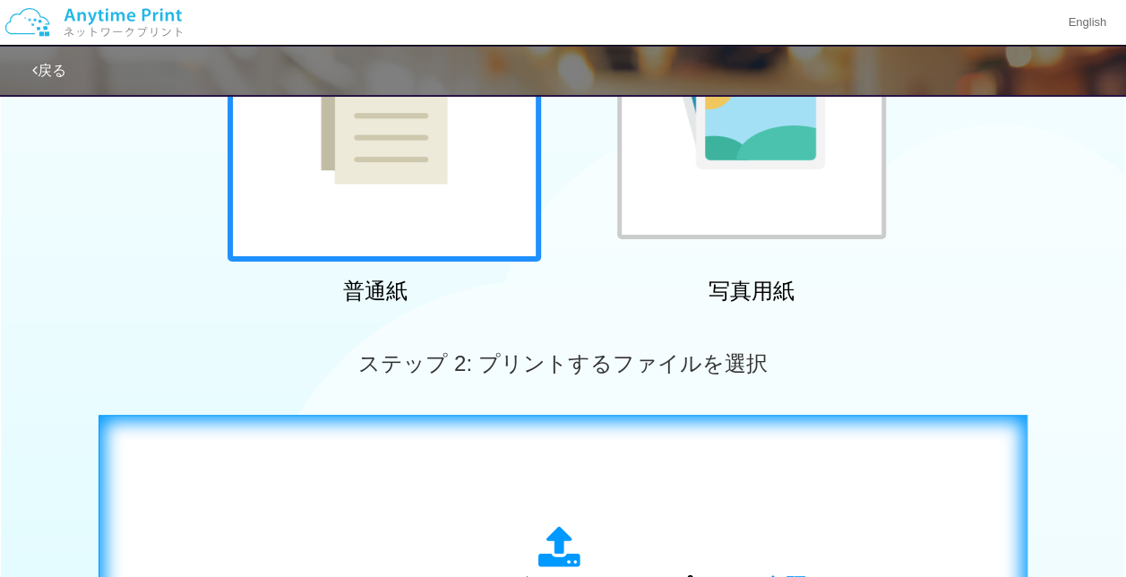
scroll to position [537, 0]
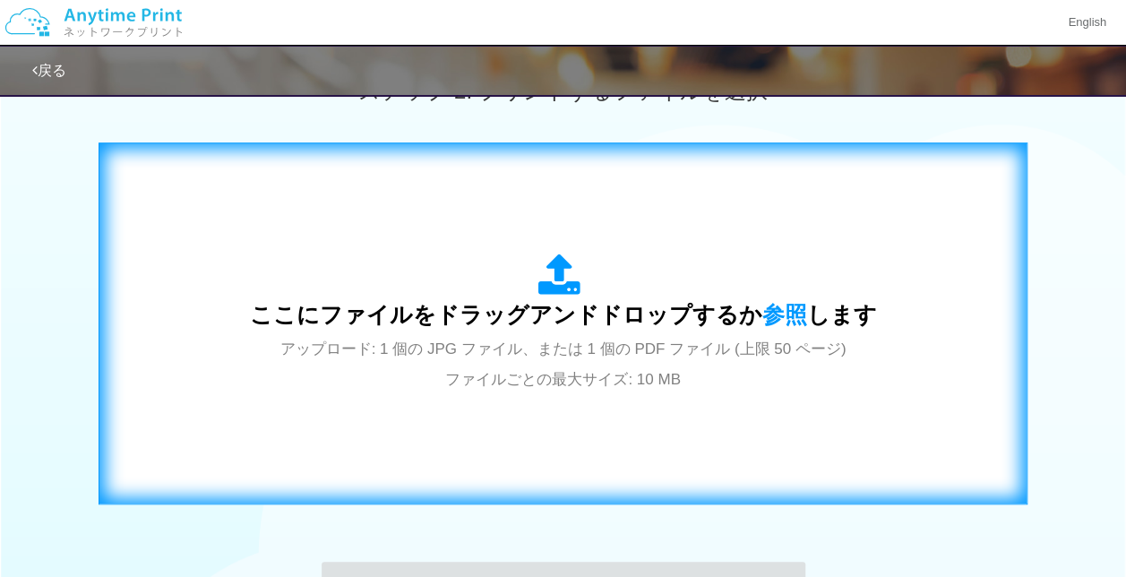
click at [539, 349] on span "アップロード: 1 個の JPG ファイル、または 1 個の PDF ファイル (上限 50 ページ) ファイルごとの最大サイズ: 10 MB" at bounding box center [563, 363] width 566 height 47
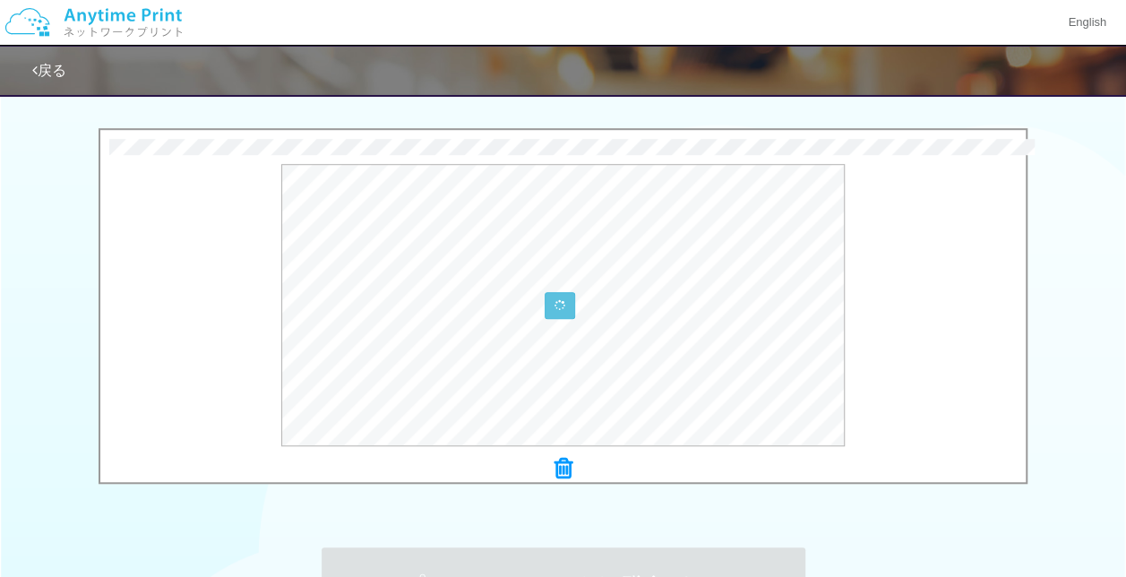
scroll to position [784, 0]
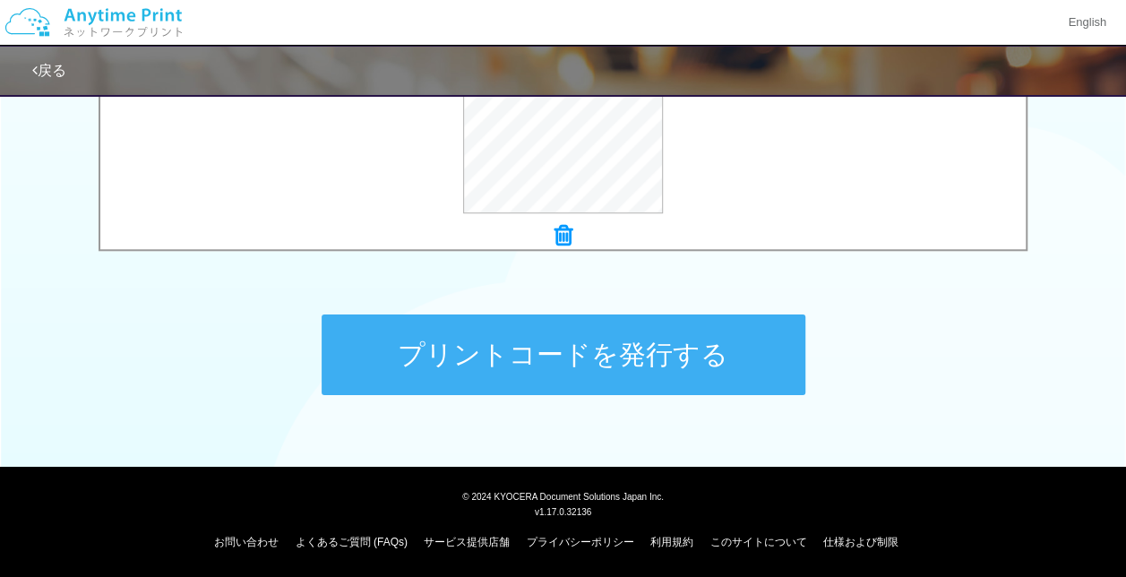
click at [419, 273] on div "プリントコードを発行する" at bounding box center [563, 355] width 537 height 188
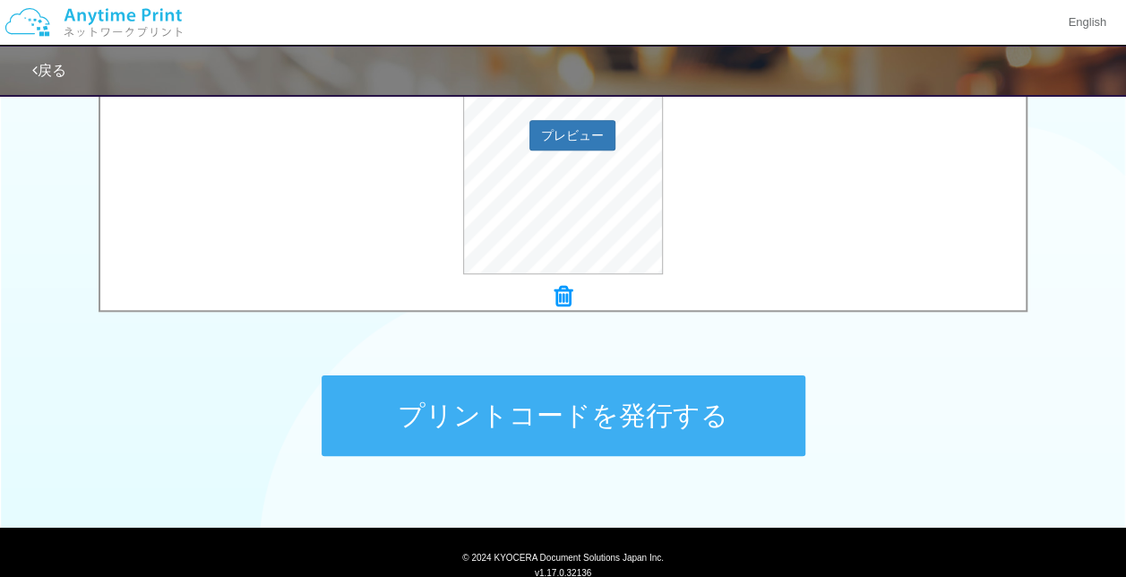
scroll to position [695, 0]
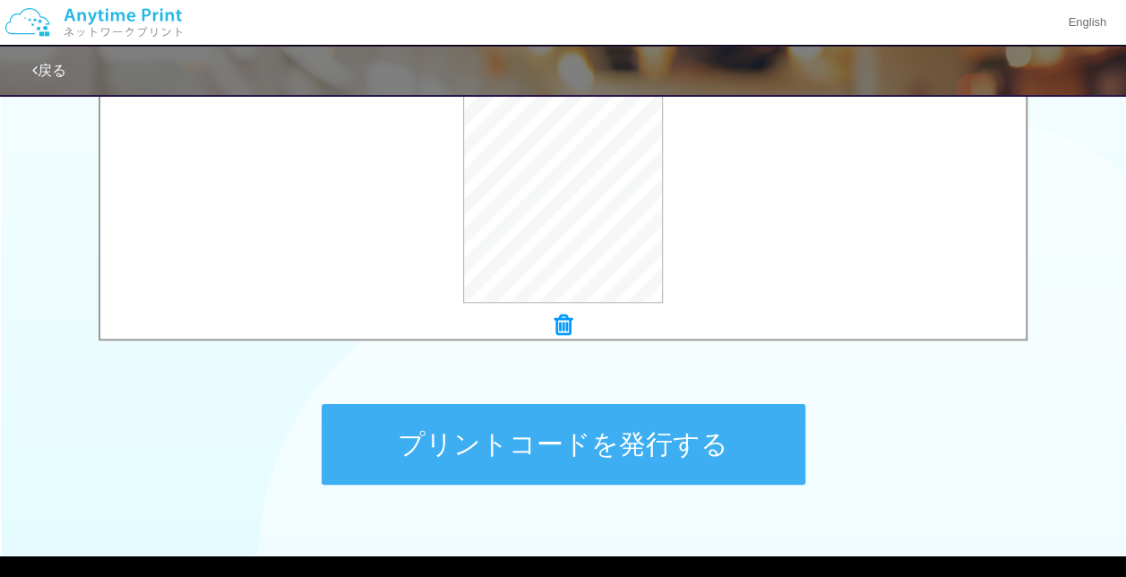
click at [496, 442] on button "プリントコードを発行する" at bounding box center [563, 444] width 484 height 81
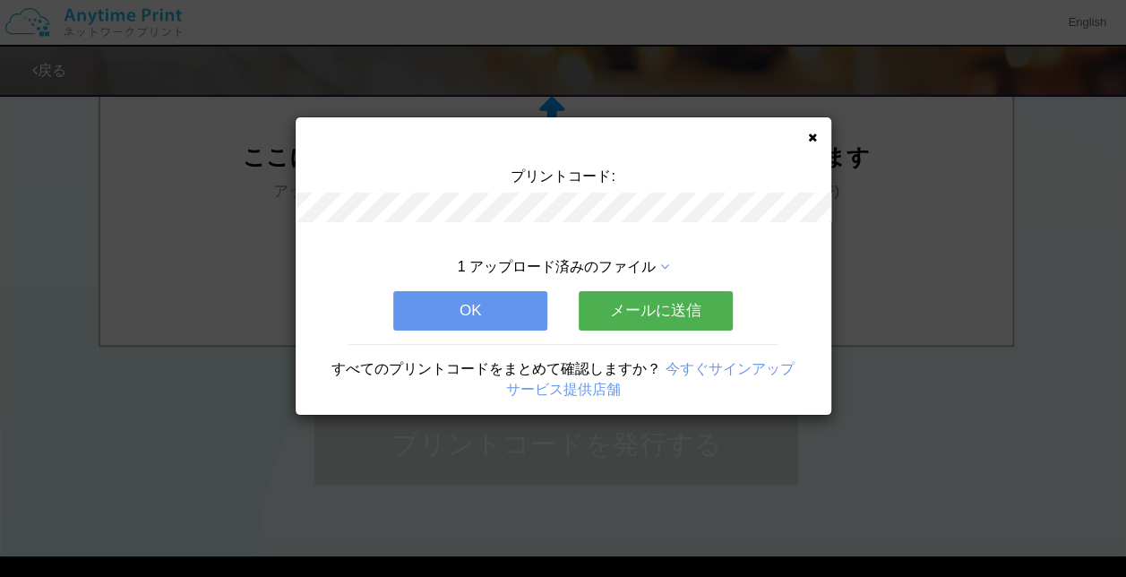
scroll to position [0, 0]
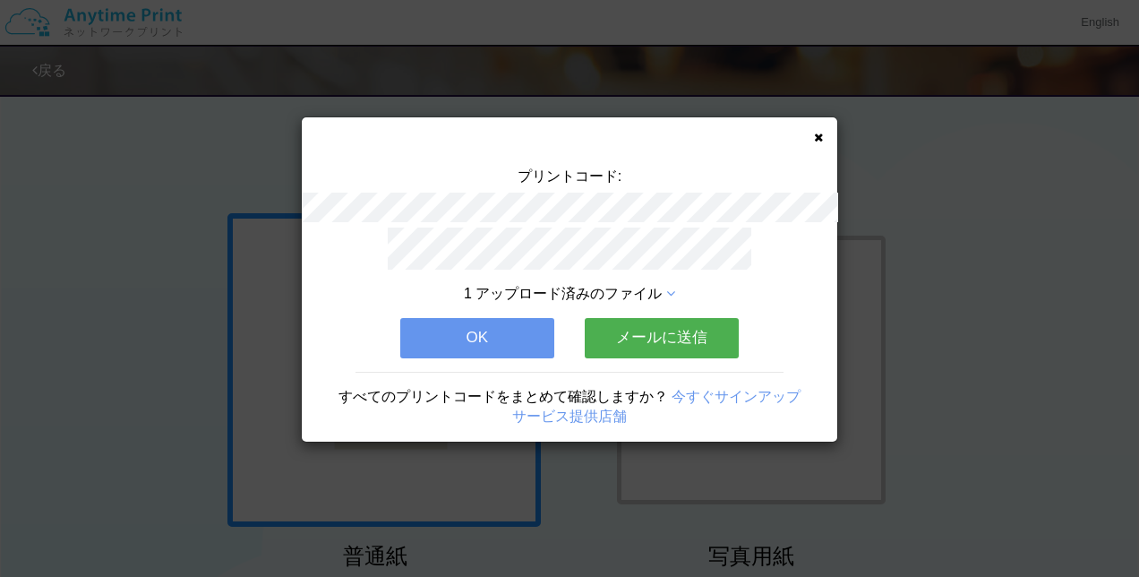
click at [478, 335] on button "OK" at bounding box center [477, 337] width 154 height 39
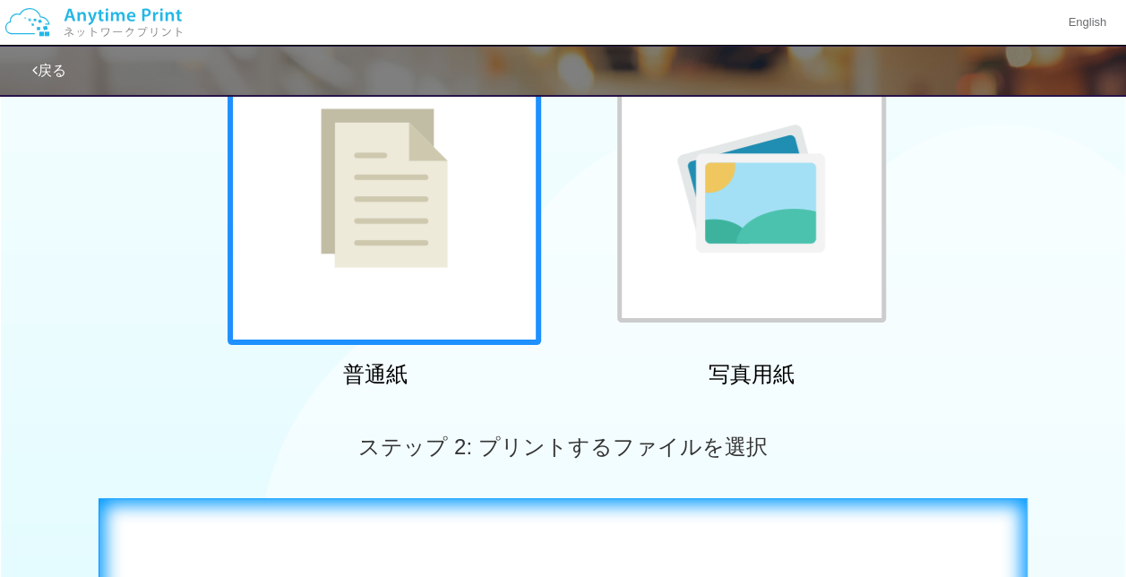
scroll to position [448, 0]
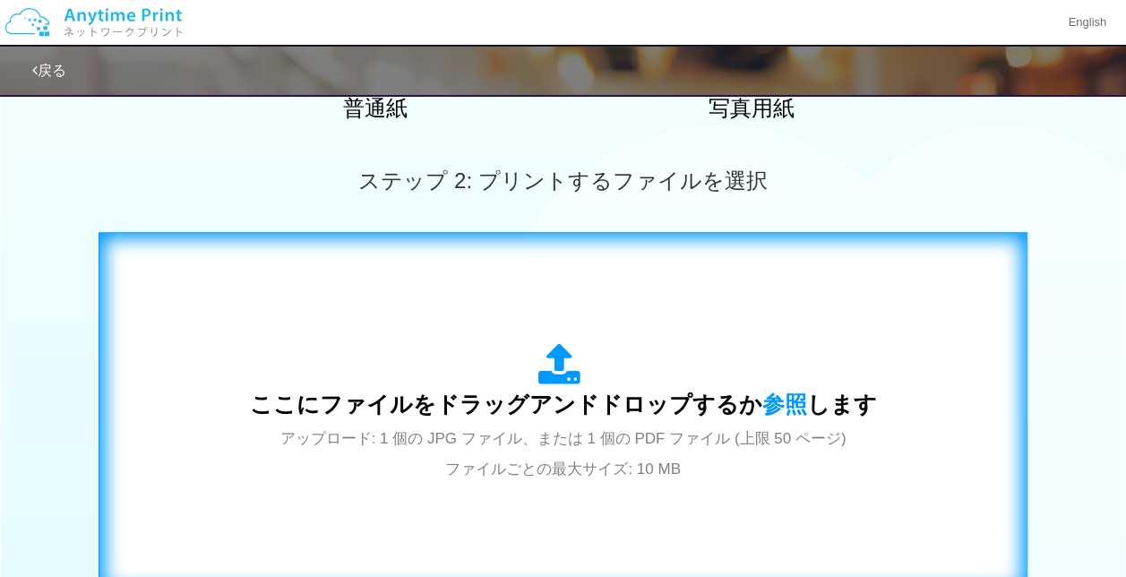
click at [494, 346] on div "ここにファイルをドラッグアンドドロップするか 参照 します アップロード: 1 個の JPG ファイル、または 1 個の PDF ファイル (上限 50 ペー…" at bounding box center [563, 413] width 627 height 140
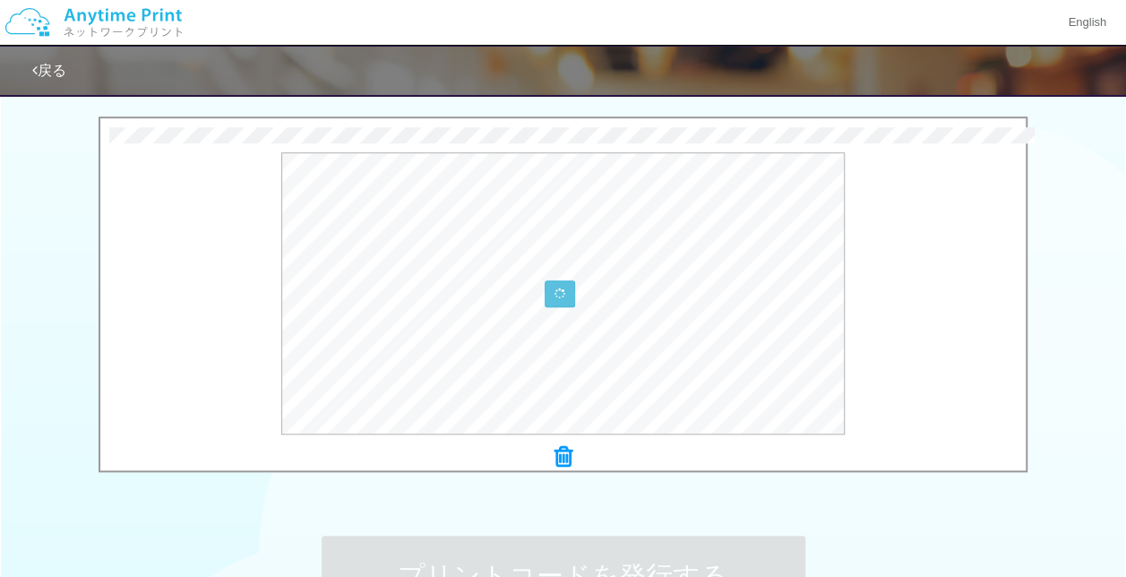
scroll to position [627, 0]
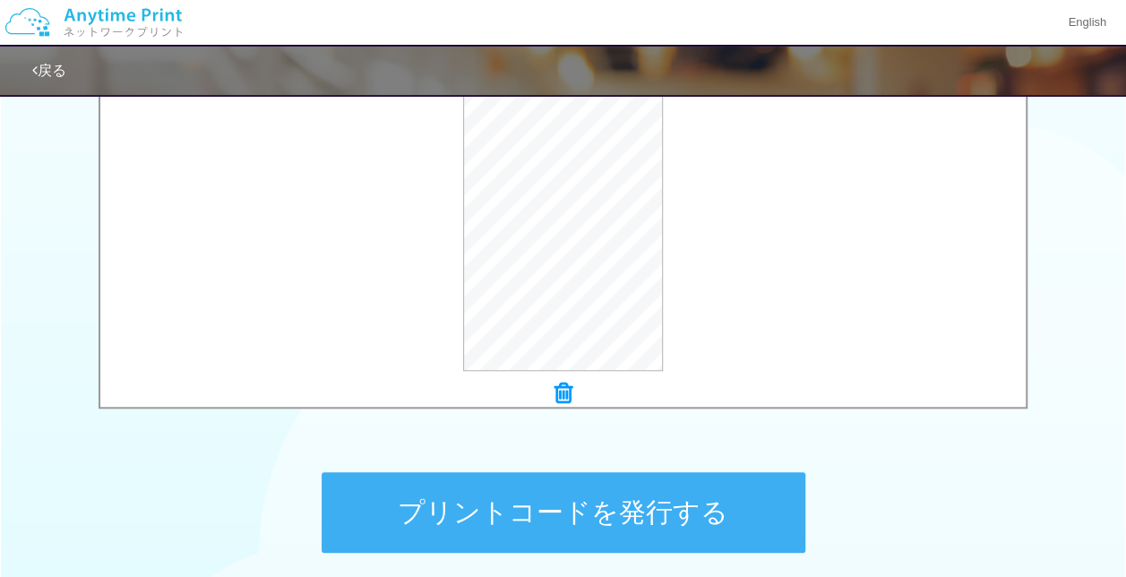
click at [546, 548] on button "プリントコードを発行する" at bounding box center [563, 512] width 484 height 81
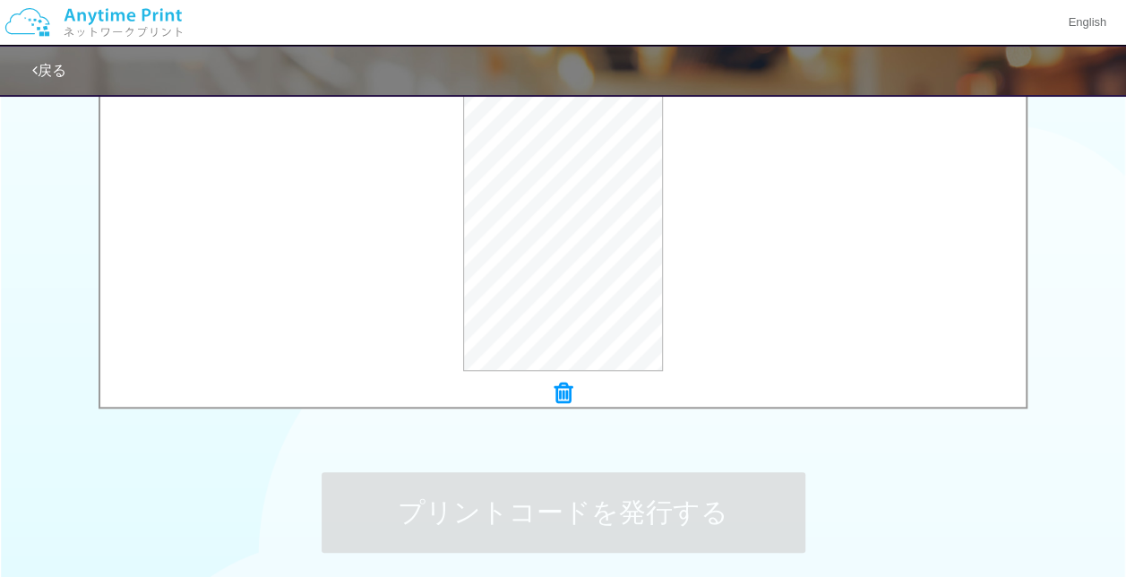
scroll to position [0, 0]
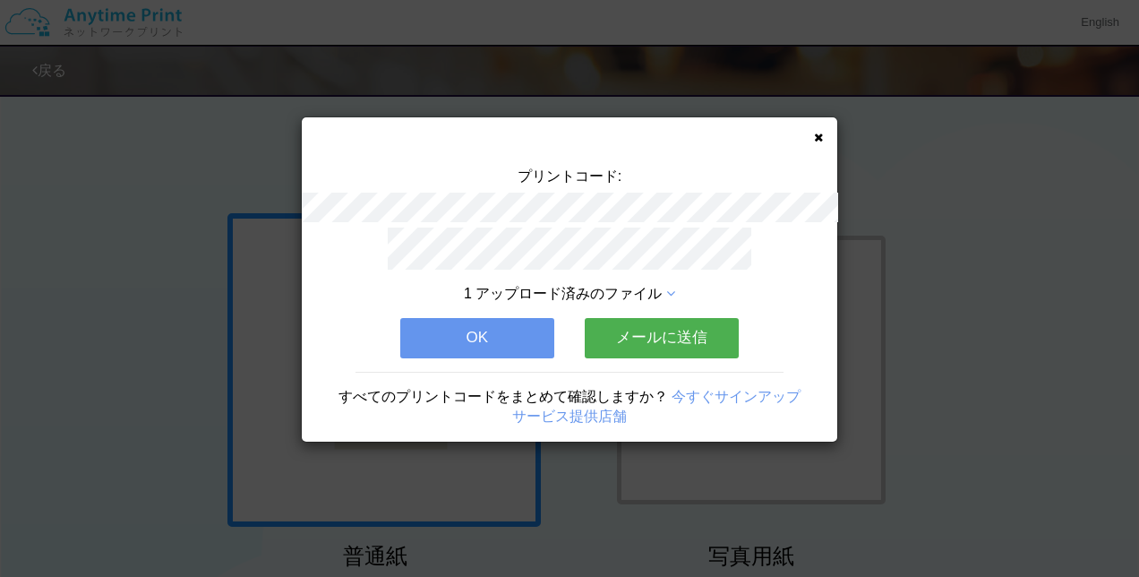
click at [478, 333] on button "OK" at bounding box center [477, 337] width 154 height 39
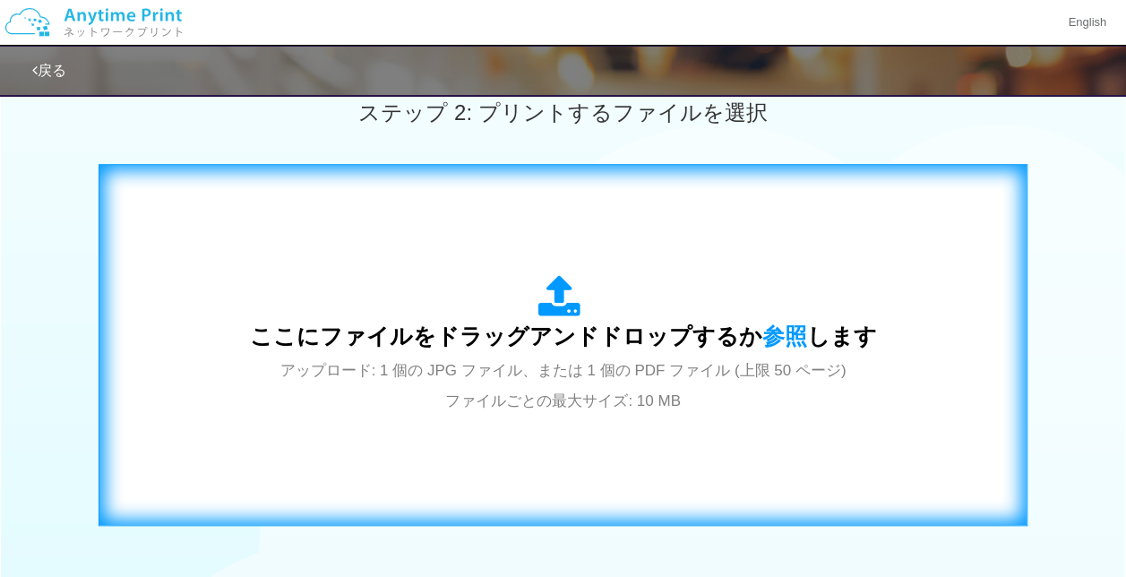
scroll to position [627, 0]
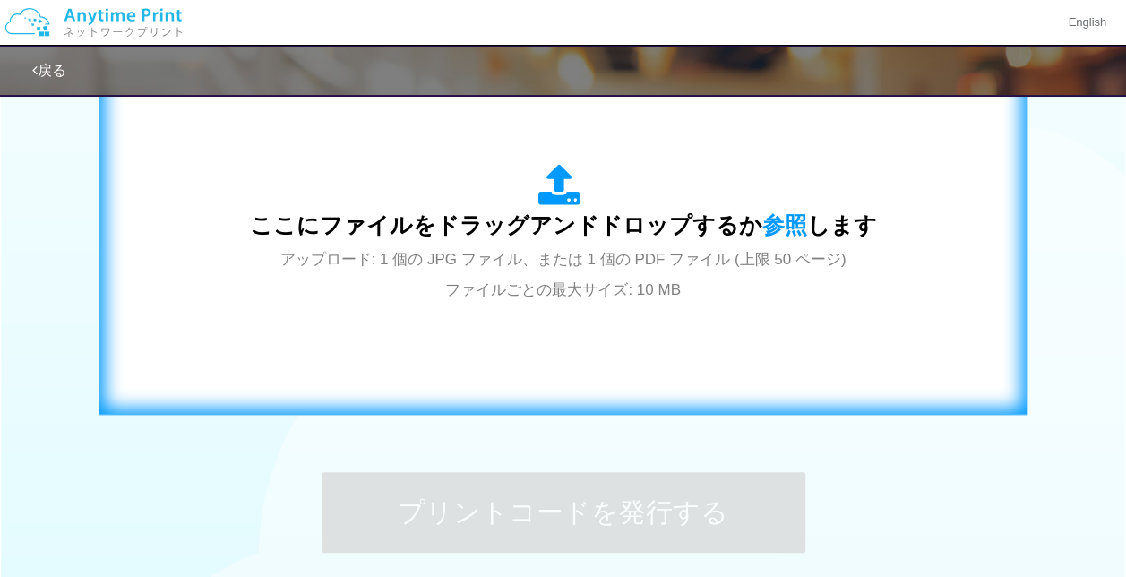
click at [509, 317] on div "ここにファイルをドラッグアンドドロップするか 参照 します アップロード: 1 個の JPG ファイル、または 1 個の PDF ファイル (上限 50 ペー…" at bounding box center [562, 234] width 891 height 324
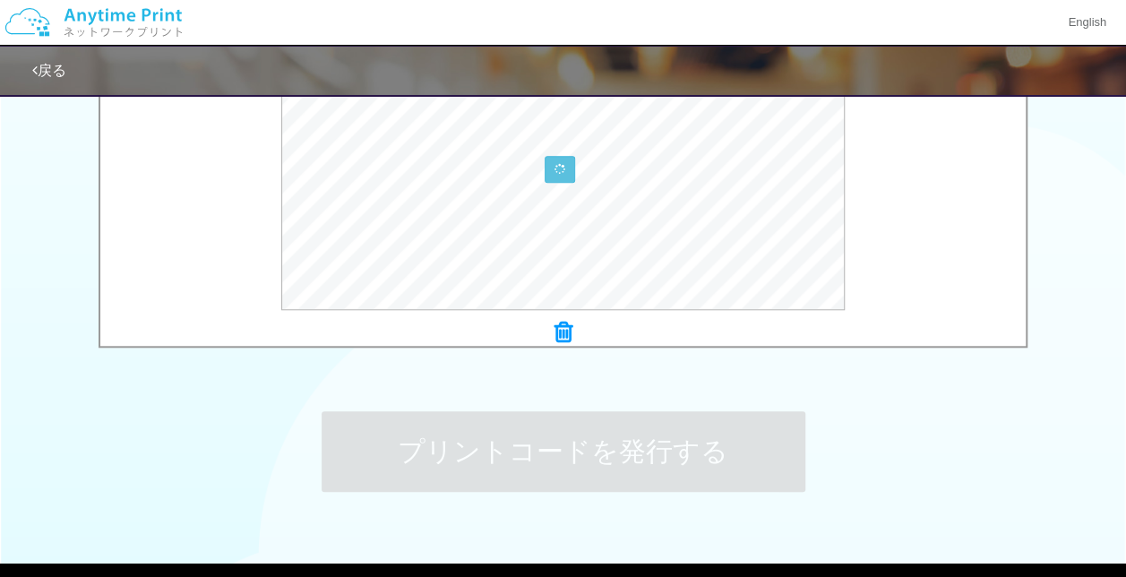
scroll to position [784, 0]
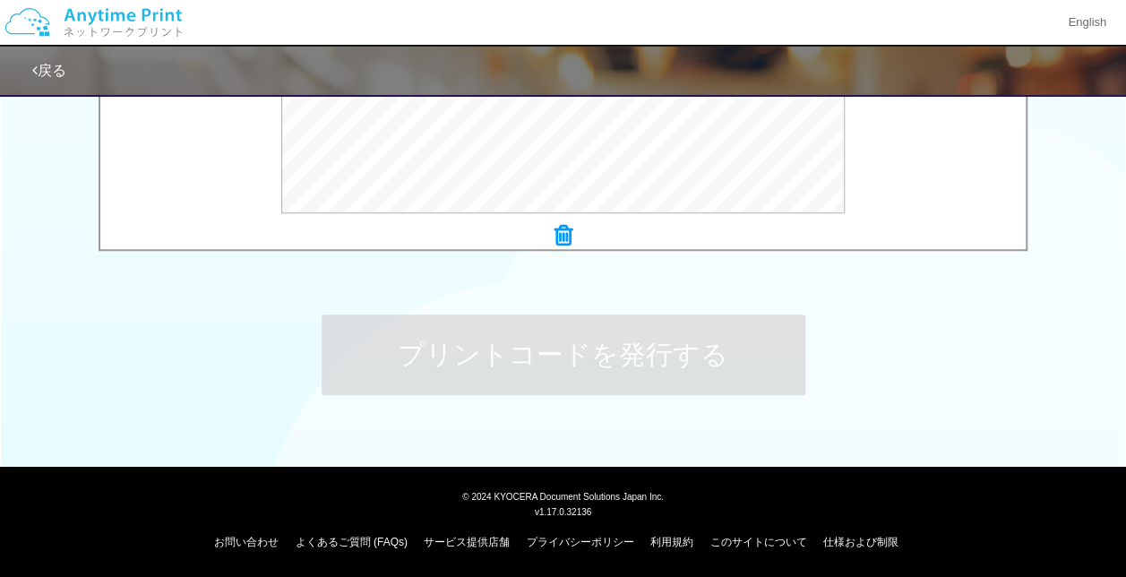
click at [347, 291] on div "プリントコードを発行する" at bounding box center [563, 355] width 537 height 188
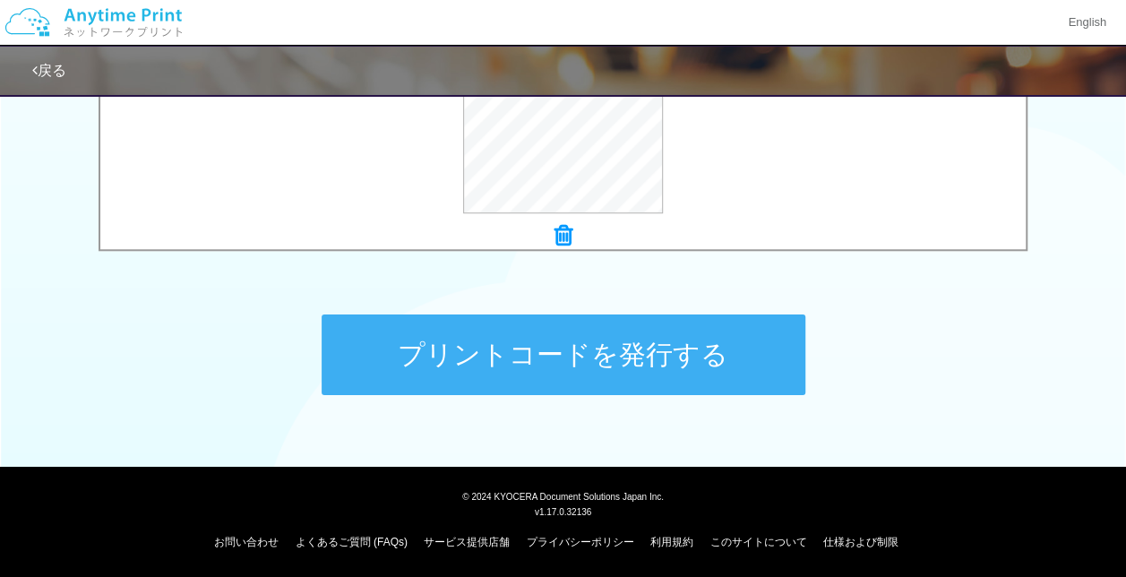
click at [469, 363] on button "プリントコードを発行する" at bounding box center [563, 354] width 484 height 81
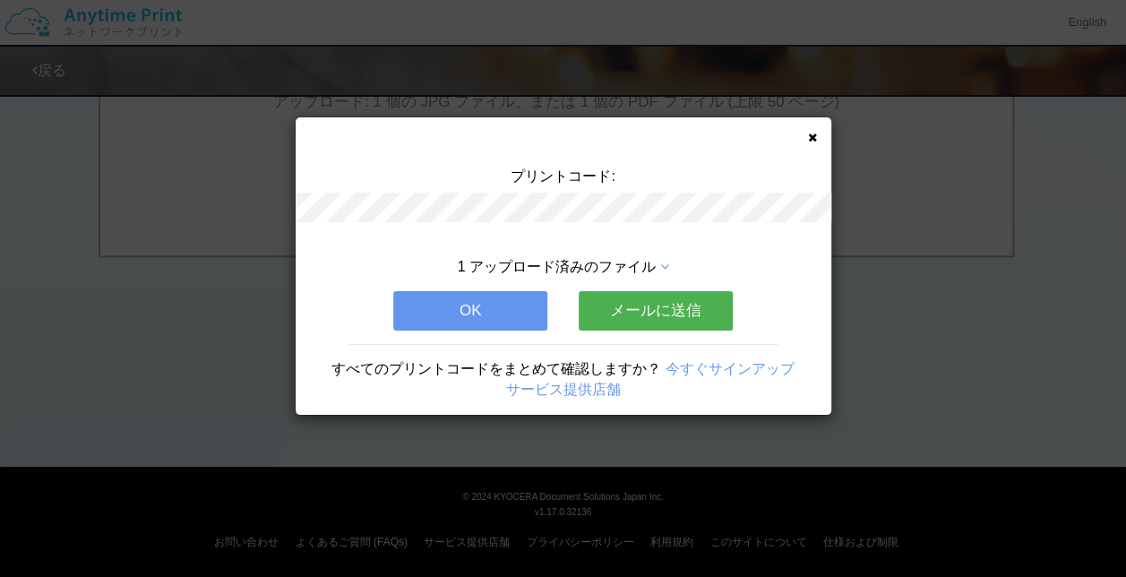
scroll to position [0, 0]
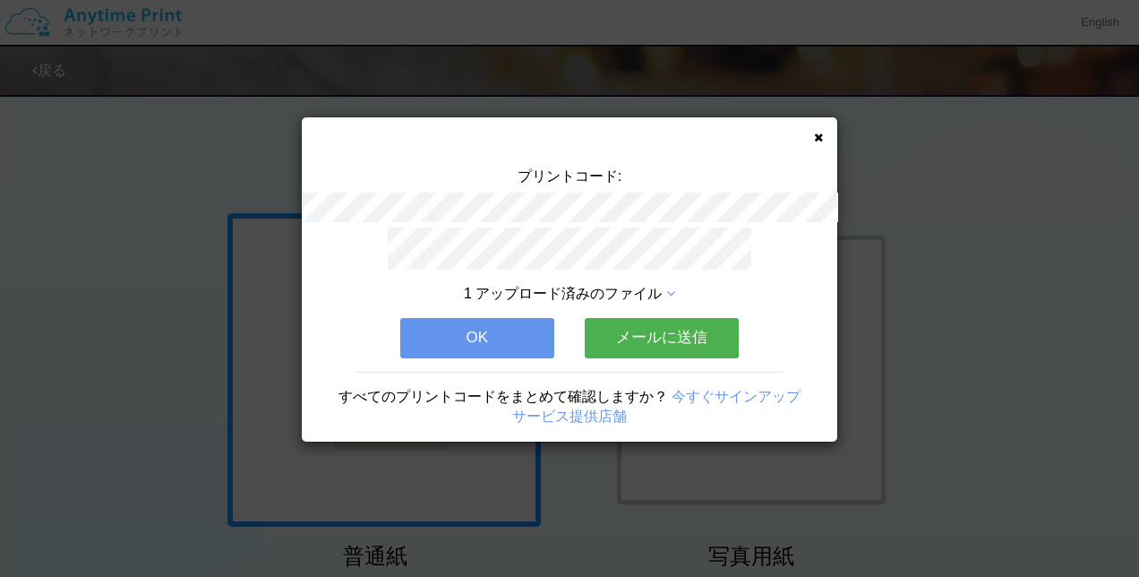
click at [464, 331] on button "OK" at bounding box center [477, 337] width 154 height 39
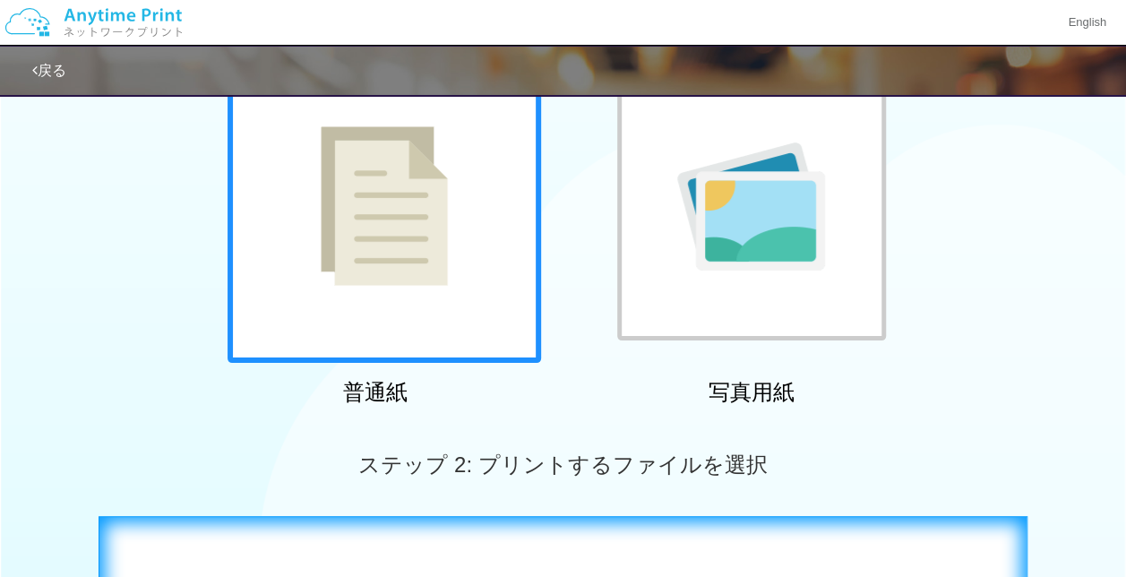
scroll to position [448, 0]
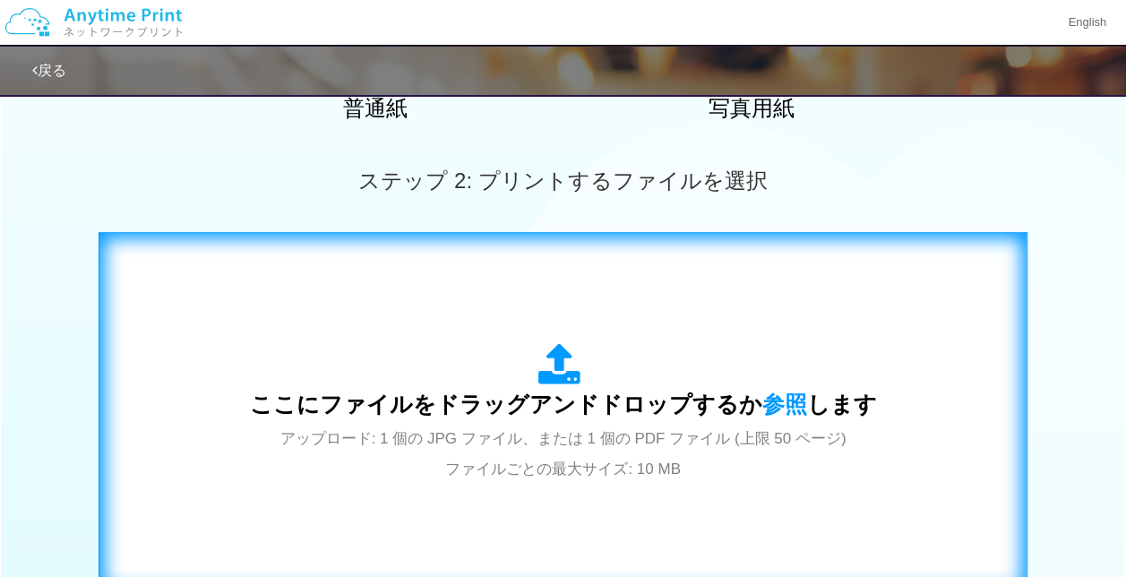
click at [441, 328] on div "ここにファイルをドラッグアンドドロップするか 参照 します アップロード: 1 個の JPG ファイル、または 1 個の PDF ファイル (上限 50 ペー…" at bounding box center [562, 413] width 891 height 324
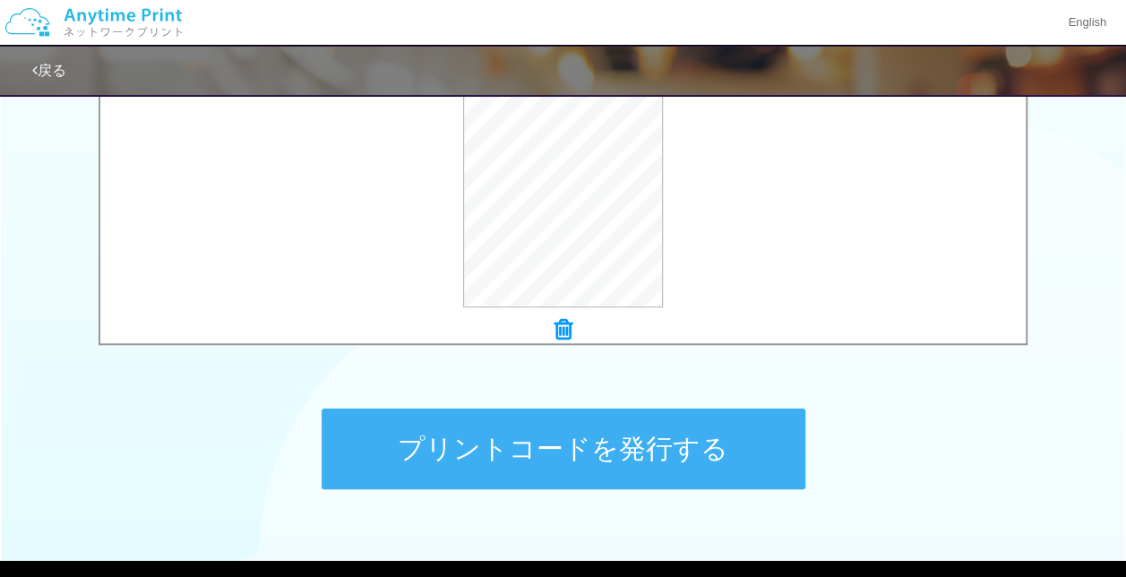
scroll to position [695, 0]
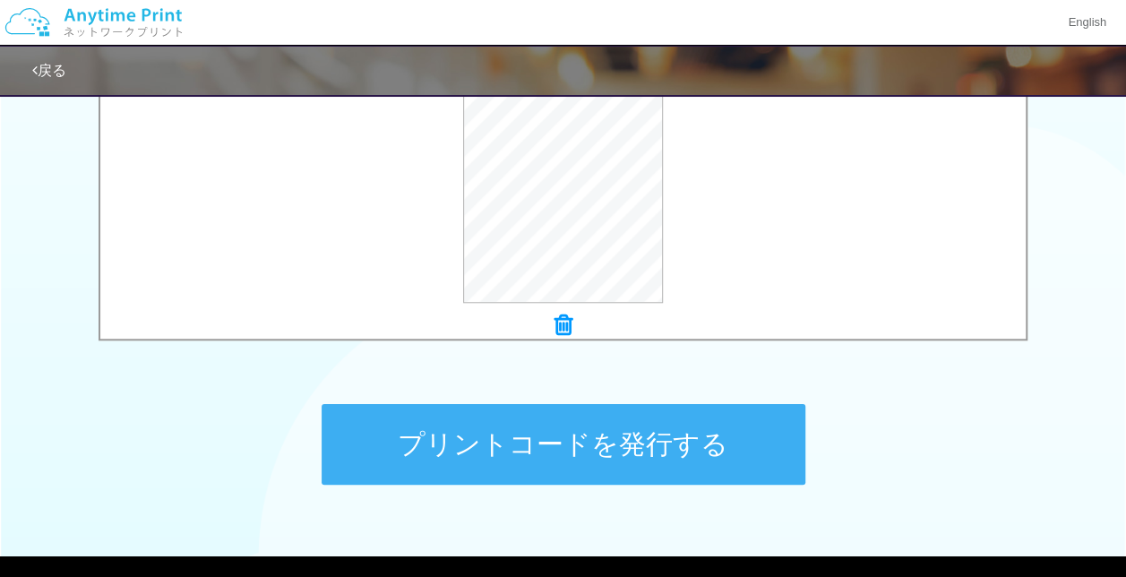
click at [485, 455] on button "プリントコードを発行する" at bounding box center [563, 444] width 484 height 81
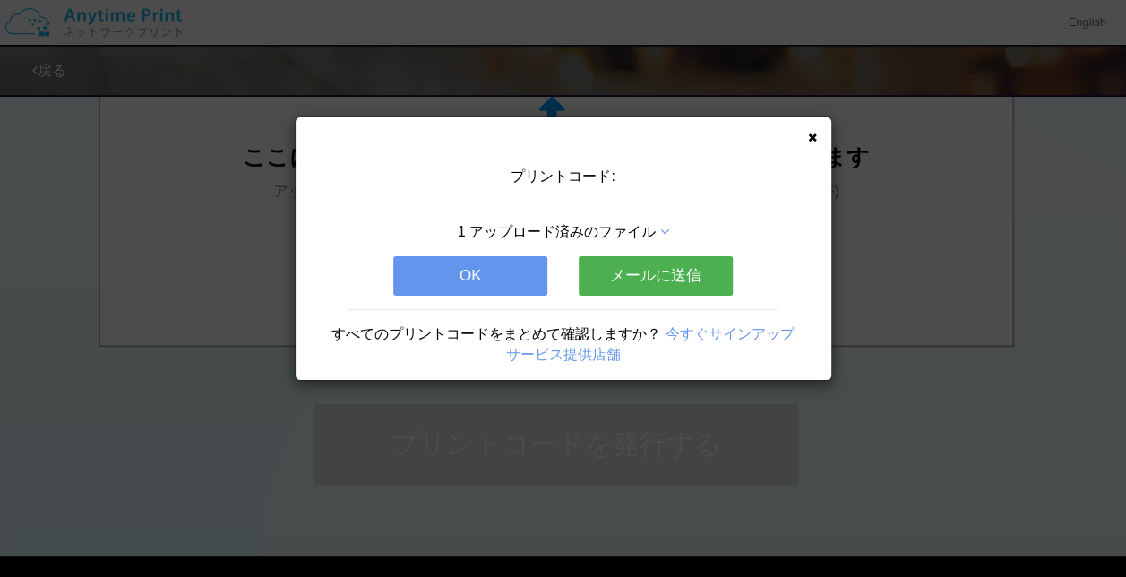
scroll to position [0, 0]
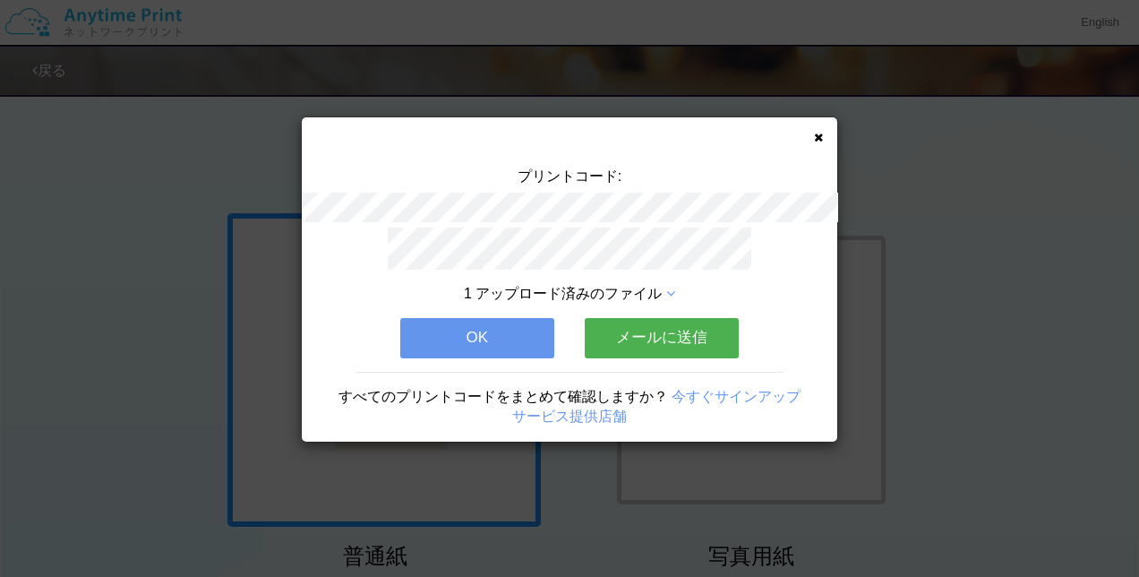
click at [433, 324] on button "OK" at bounding box center [477, 337] width 154 height 39
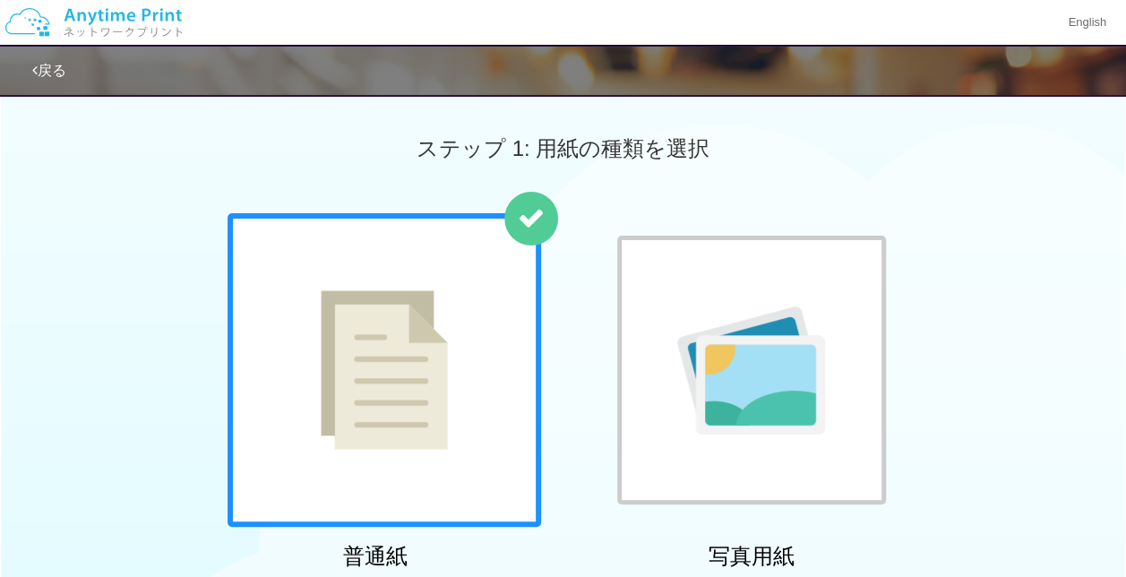
click at [66, 75] on link "戻る" at bounding box center [49, 70] width 34 height 15
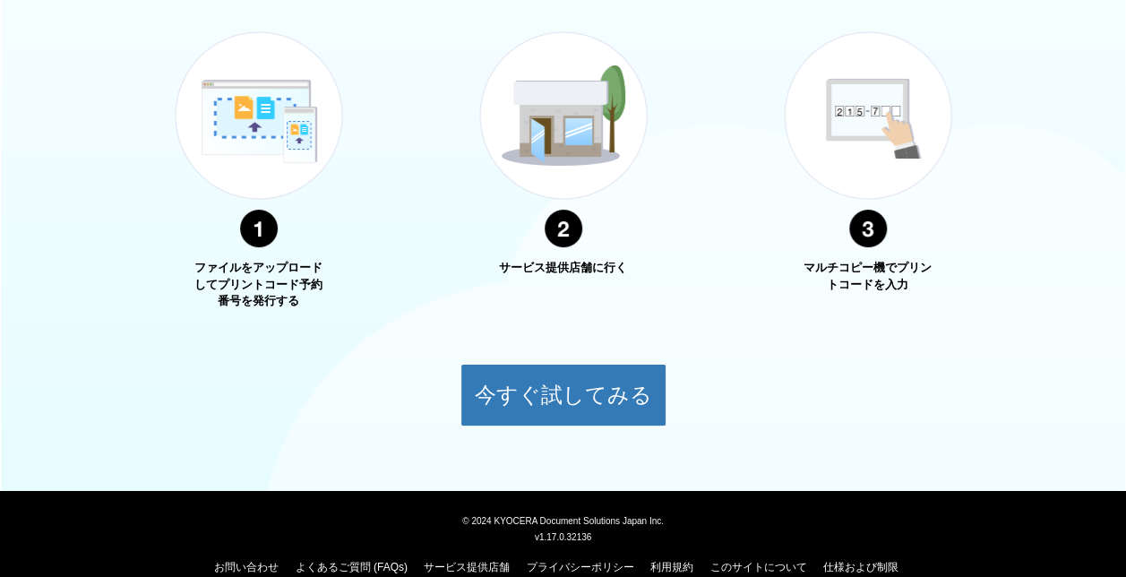
scroll to position [711, 0]
